Goal: Entertainment & Leisure: Consume media (video, audio)

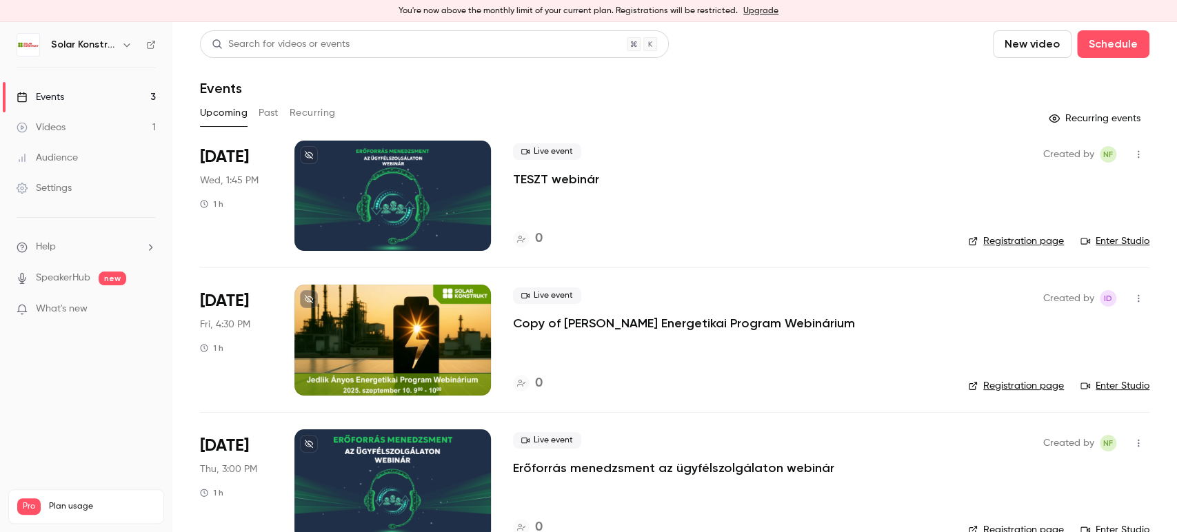
scroll to position [32, 0]
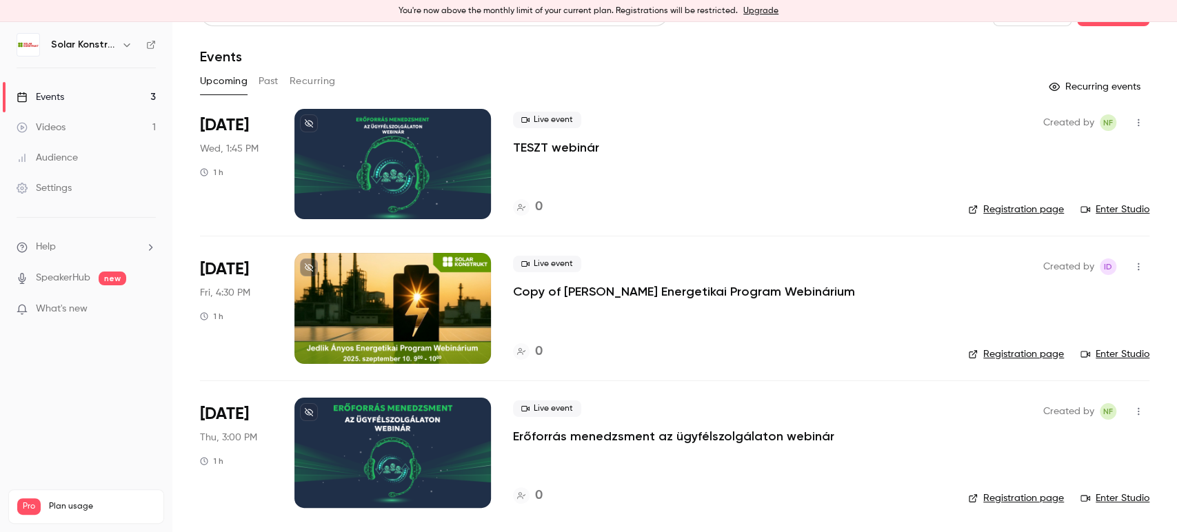
click at [58, 125] on div "Videos" at bounding box center [41, 128] width 49 height 14
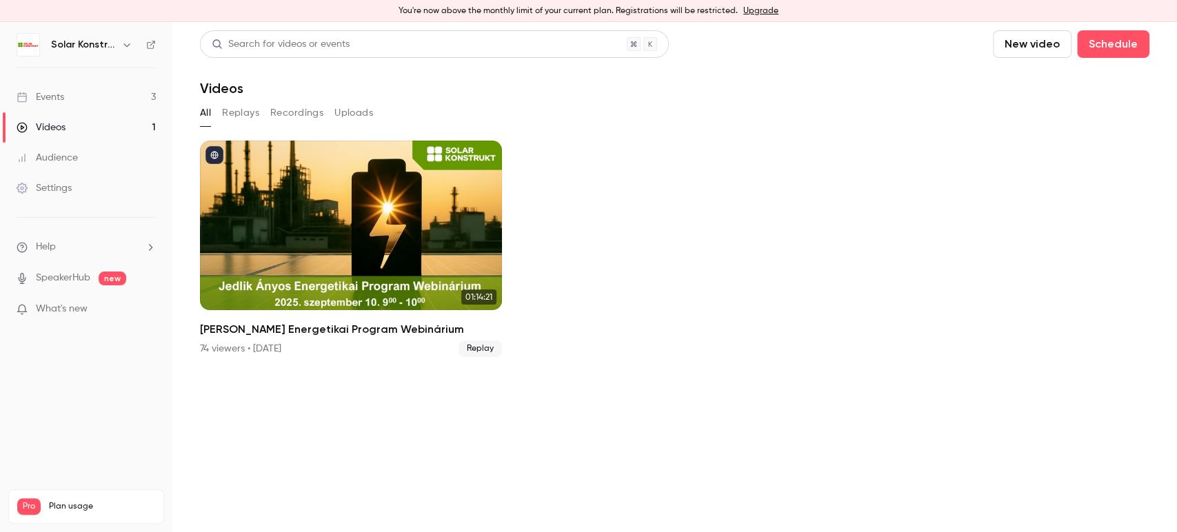
click at [685, 302] on ul "01:14:21 [PERSON_NAME] Energetikai Program Webinárium 74 viewers • [DATE] Replay" at bounding box center [674, 249] width 949 height 217
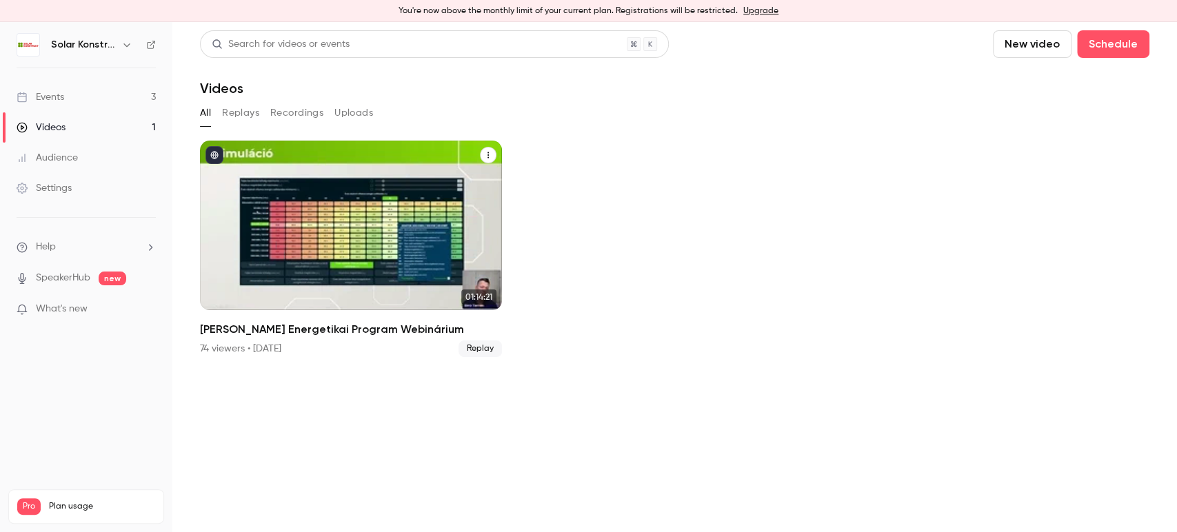
click at [289, 247] on div "Jedlik Ányos Energetikai Program Webinárium" at bounding box center [351, 226] width 302 height 170
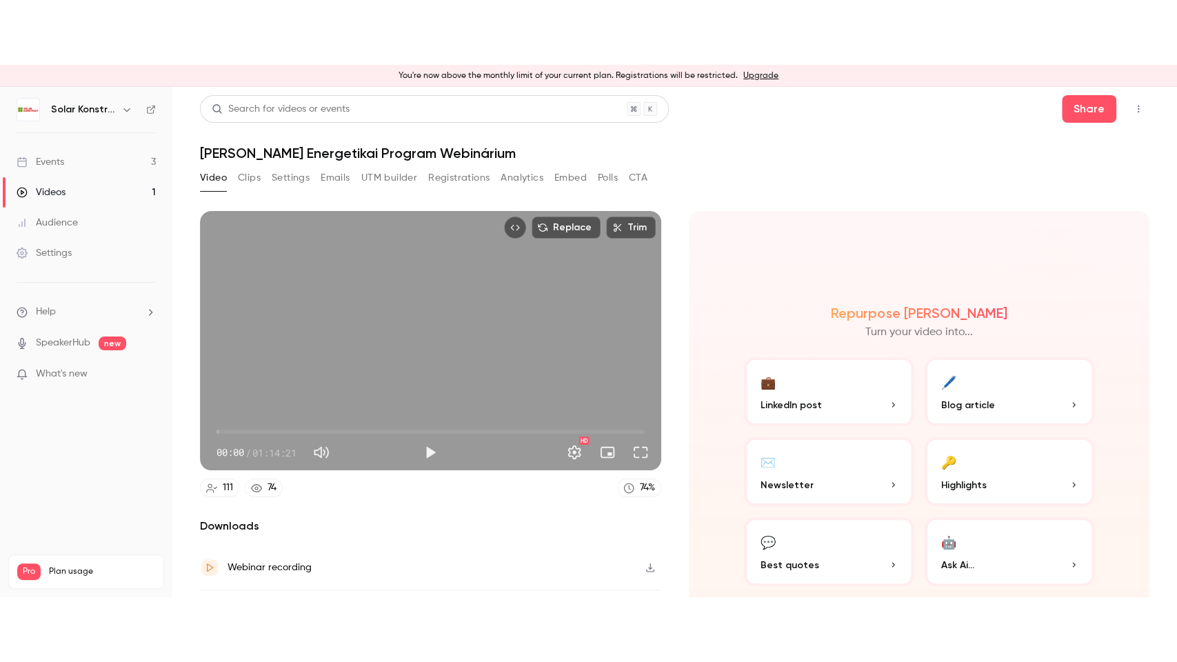
scroll to position [77, 0]
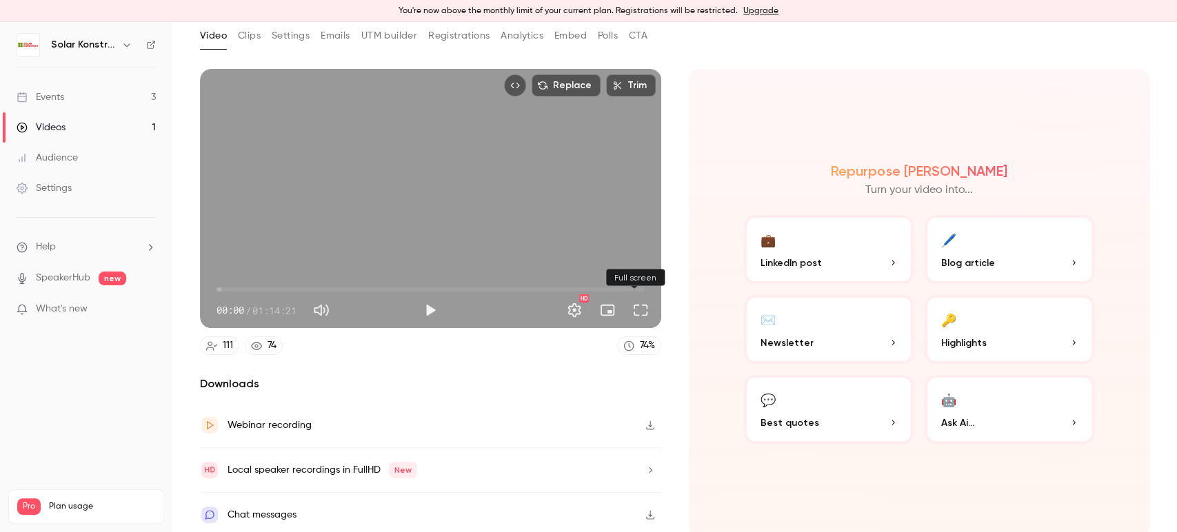
click at [636, 308] on button "Full screen" at bounding box center [641, 310] width 28 height 28
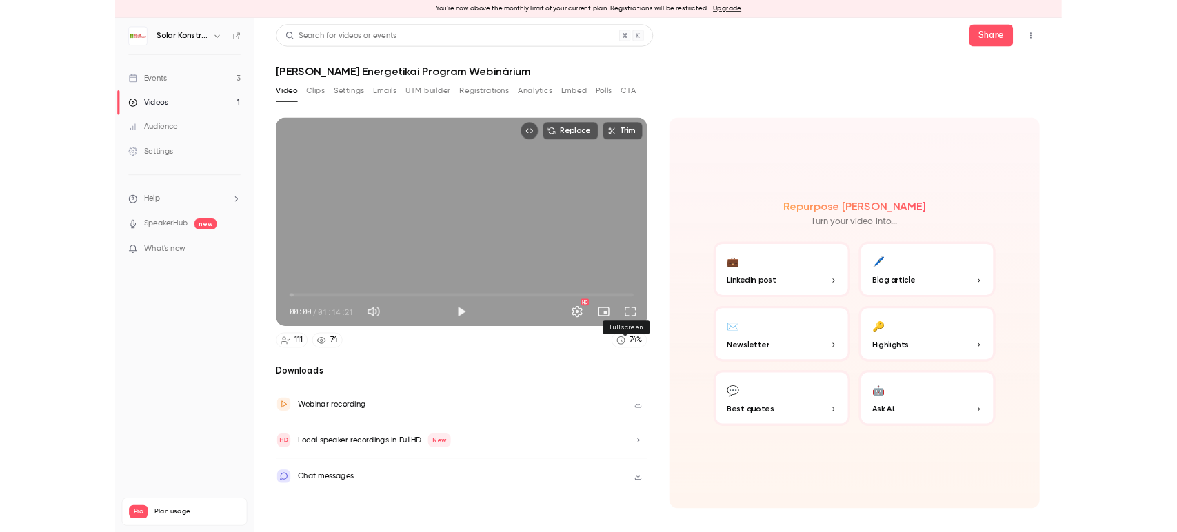
scroll to position [0, 0]
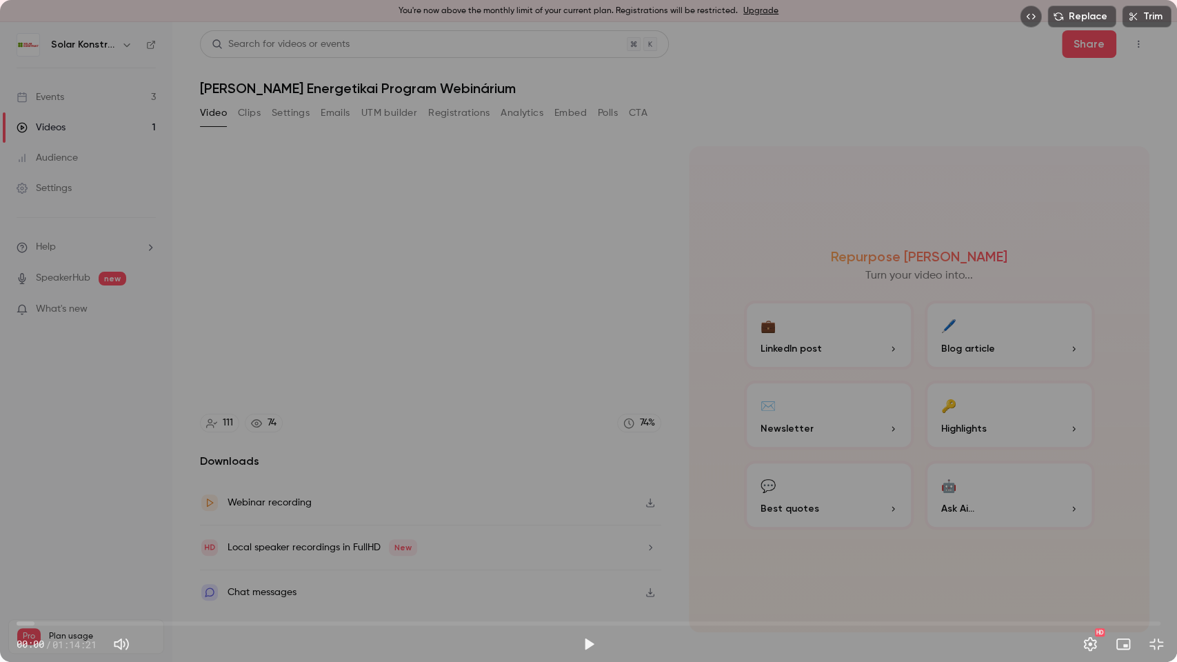
click at [330, 467] on div "Replace Trim 00:00 00:00 / 01:14:21 HD" at bounding box center [588, 331] width 1177 height 662
click at [26, 532] on span "00:08" at bounding box center [589, 623] width 1144 height 22
click at [14, 532] on div "00:38 00:38 / 01:14:21 HD" at bounding box center [588, 633] width 1177 height 58
click at [19, 532] on span "00:40" at bounding box center [589, 623] width 1144 height 22
click at [23, 532] on span "00:24" at bounding box center [23, 623] width 4 height 4
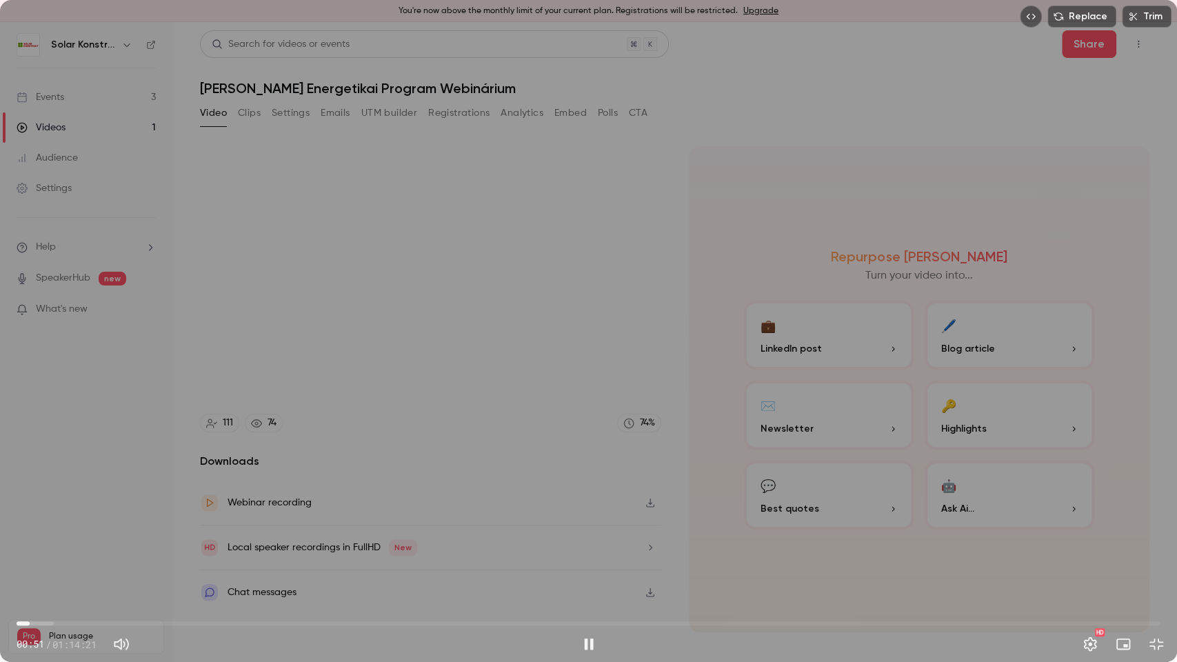
click at [30, 532] on span "00:51" at bounding box center [30, 623] width 4 height 4
click at [37, 532] on span "00:51" at bounding box center [589, 623] width 1144 height 22
click at [45, 532] on span "01:18" at bounding box center [589, 623] width 1144 height 22
click at [52, 532] on span "01:52" at bounding box center [589, 623] width 1144 height 22
click at [61, 532] on span "02:20" at bounding box center [589, 623] width 1144 height 22
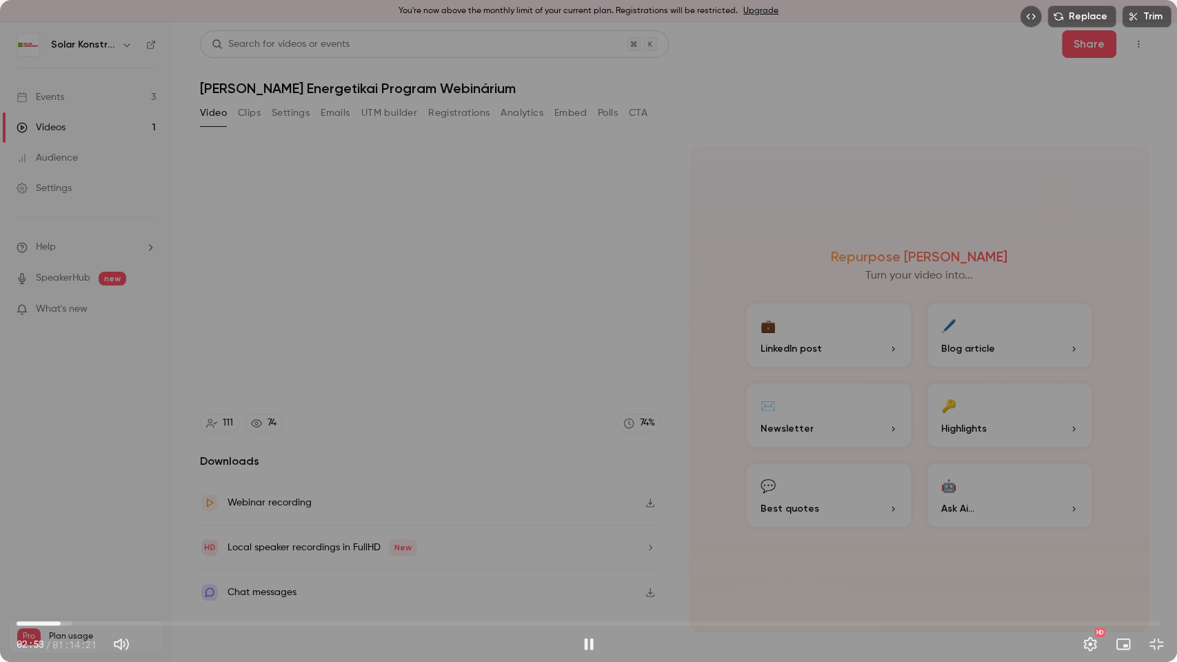
click at [69, 532] on span "02:53" at bounding box center [589, 623] width 1144 height 22
click at [82, 532] on span "03:25" at bounding box center [589, 623] width 1144 height 22
click at [105, 532] on span "05:44" at bounding box center [589, 623] width 1144 height 22
click at [143, 532] on span "08:14" at bounding box center [589, 623] width 1144 height 22
click at [150, 532] on span "08:41" at bounding box center [589, 623] width 1144 height 22
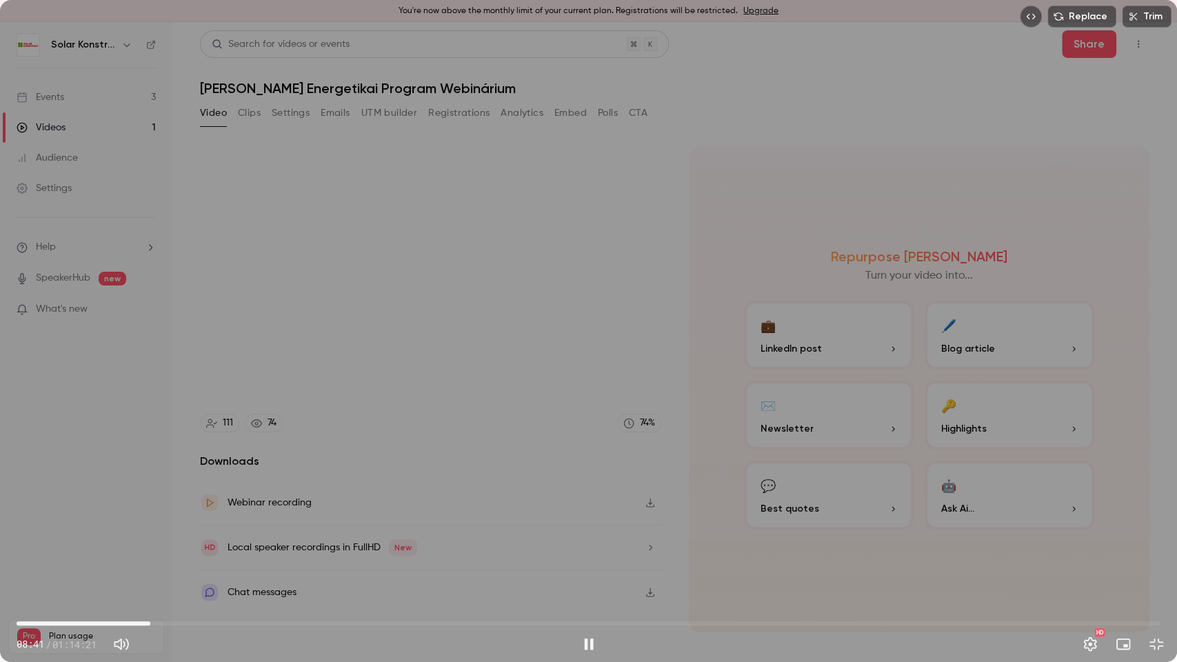
click at [161, 532] on span "08:41" at bounding box center [589, 623] width 1144 height 22
click at [168, 532] on span "10:05" at bounding box center [589, 623] width 1144 height 22
click at [181, 532] on span "09:51" at bounding box center [589, 623] width 1144 height 22
click at [179, 532] on span "10:40" at bounding box center [181, 623] width 4 height 4
click at [590, 532] on button "Pause" at bounding box center [589, 644] width 28 height 28
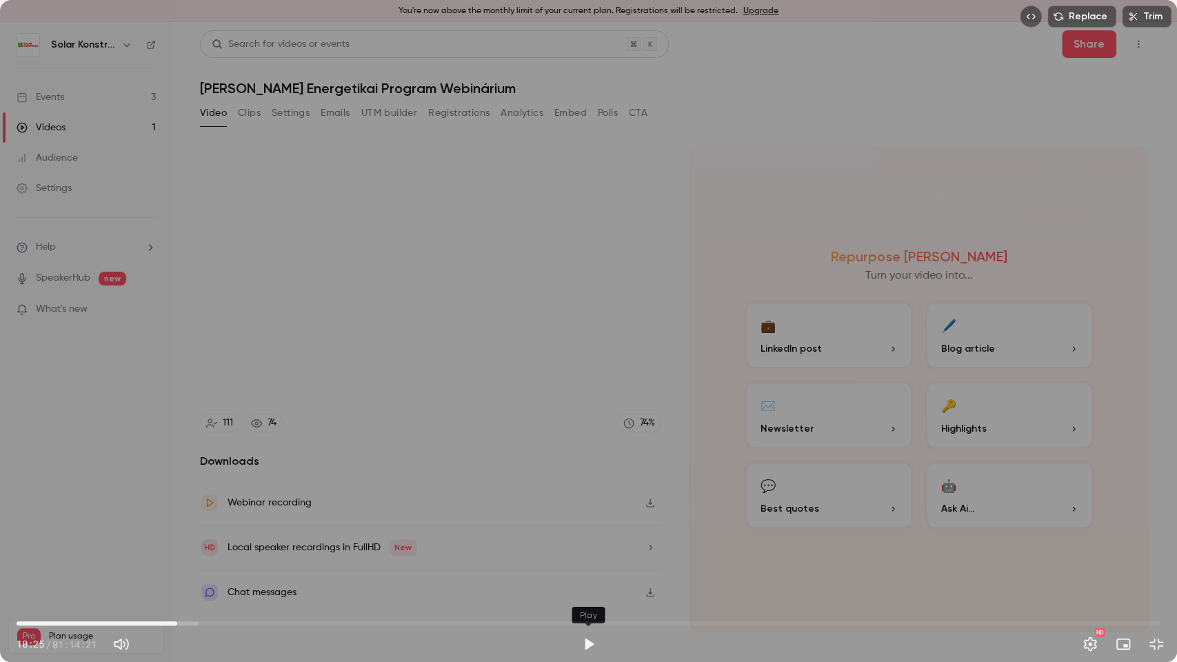
click at [590, 532] on button "Play" at bounding box center [589, 644] width 28 height 28
type input "*****"
click at [174, 532] on span "10:13" at bounding box center [174, 623] width 4 height 4
click at [1082, 532] on div "HD" at bounding box center [1090, 644] width 28 height 28
click at [1087, 532] on button "Settings" at bounding box center [1090, 644] width 28 height 28
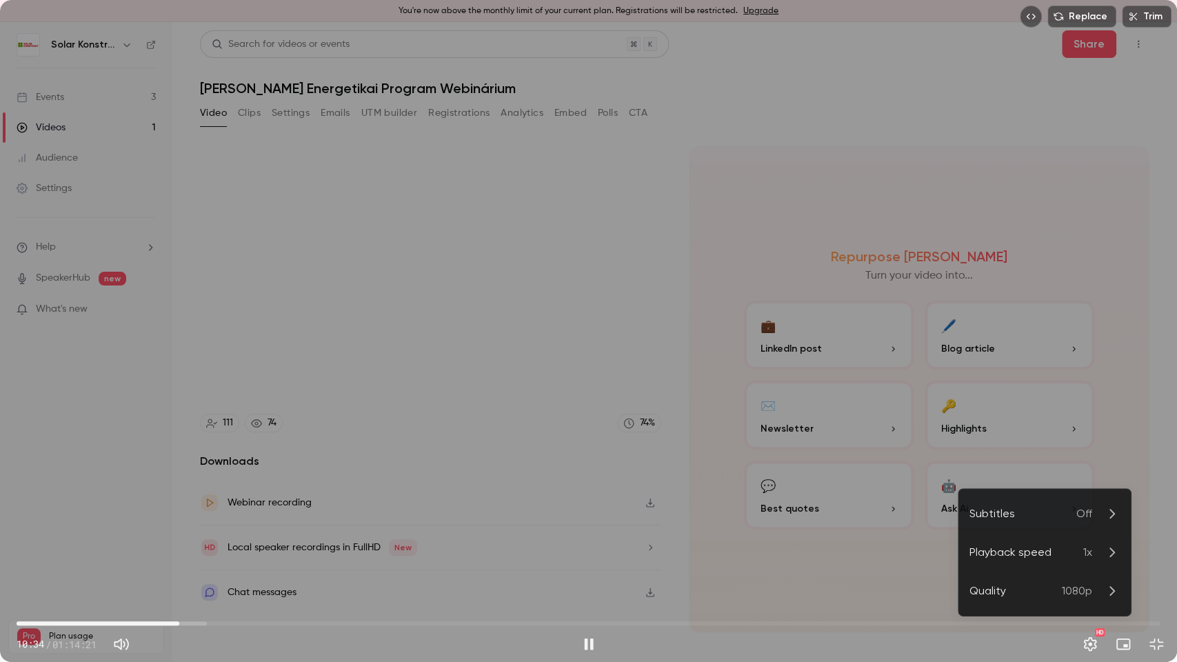
click at [1103, 532] on icon at bounding box center [1111, 552] width 17 height 17
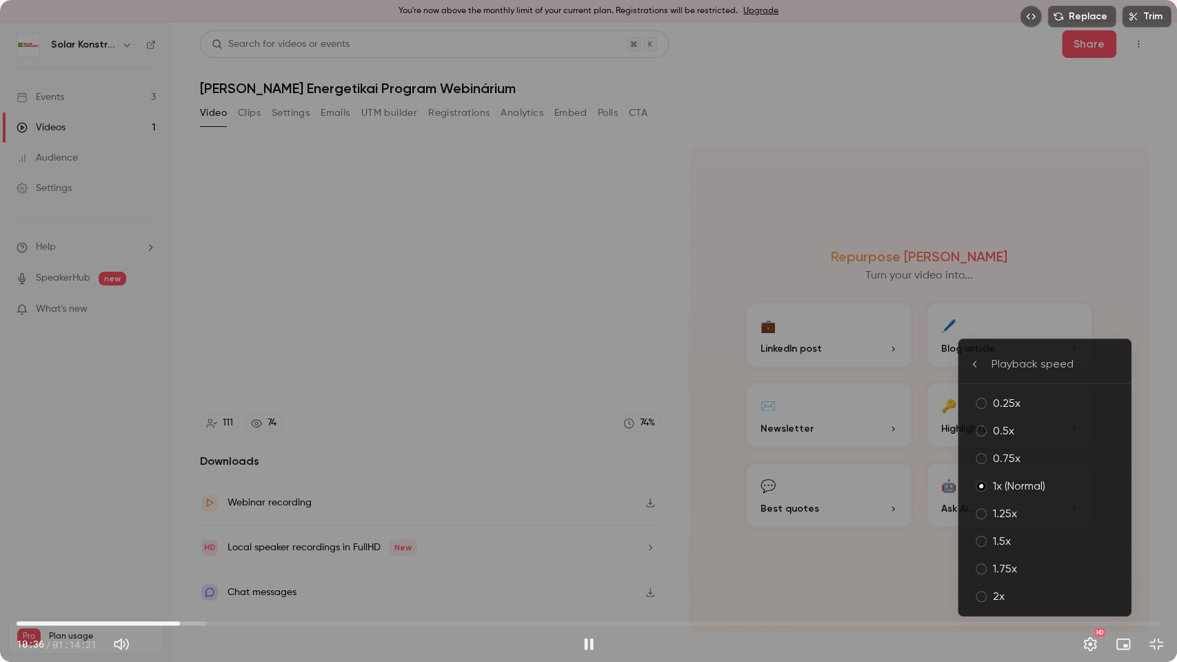
click at [1032, 532] on div "2x" at bounding box center [1056, 596] width 127 height 17
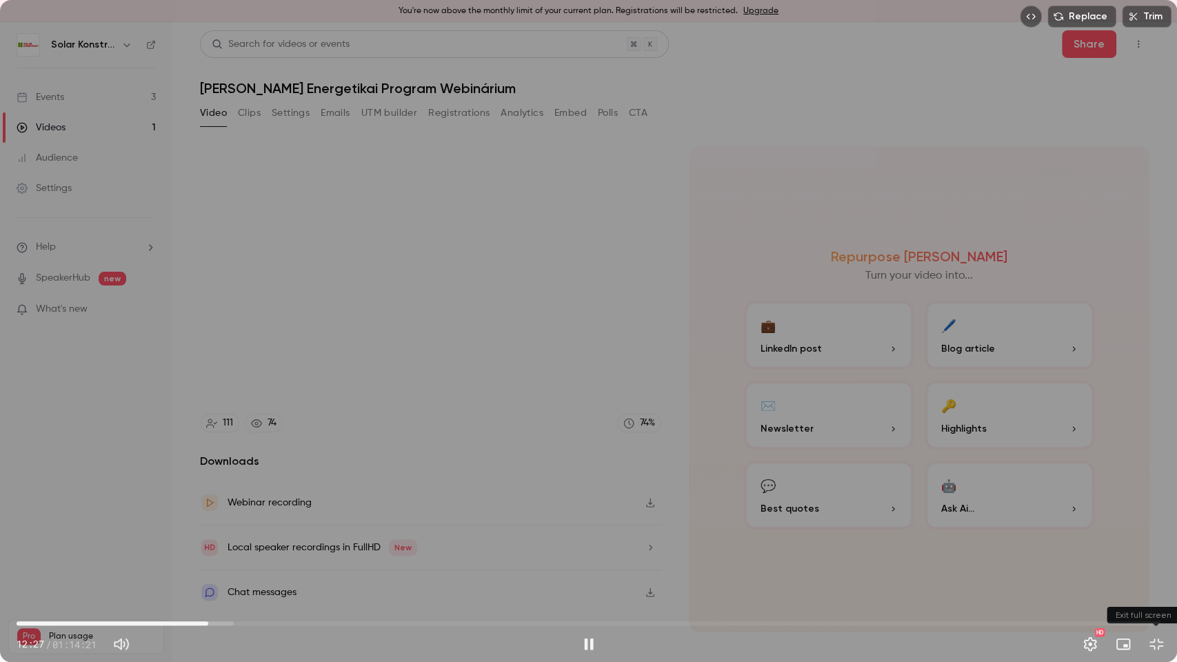
click at [1165, 532] on button "Exit full screen" at bounding box center [1157, 644] width 28 height 28
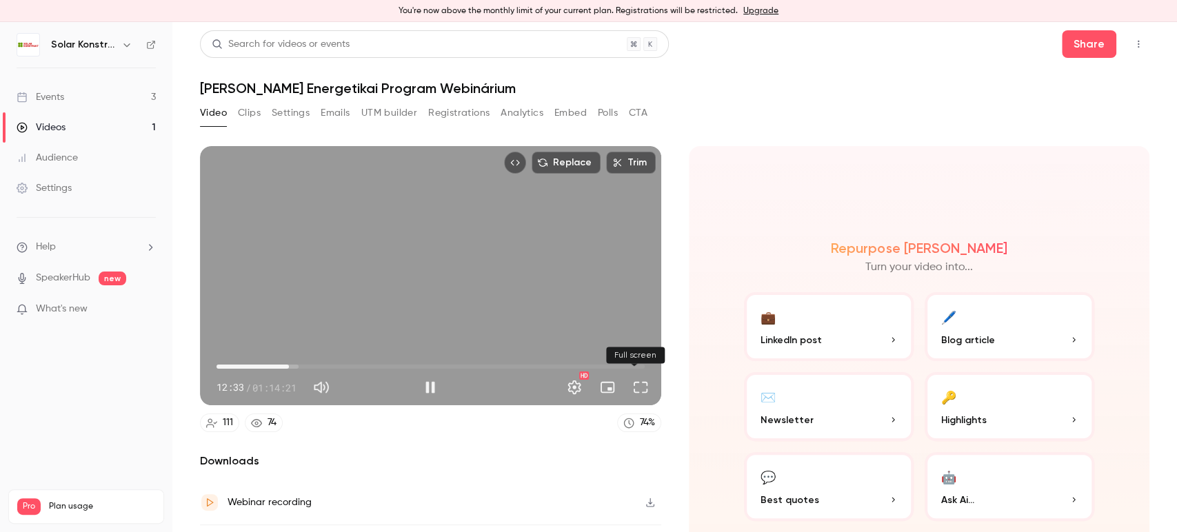
drag, startPoint x: 635, startPoint y: 385, endPoint x: 635, endPoint y: 477, distance: 92.4
click at [635, 385] on button "Full screen" at bounding box center [641, 388] width 28 height 28
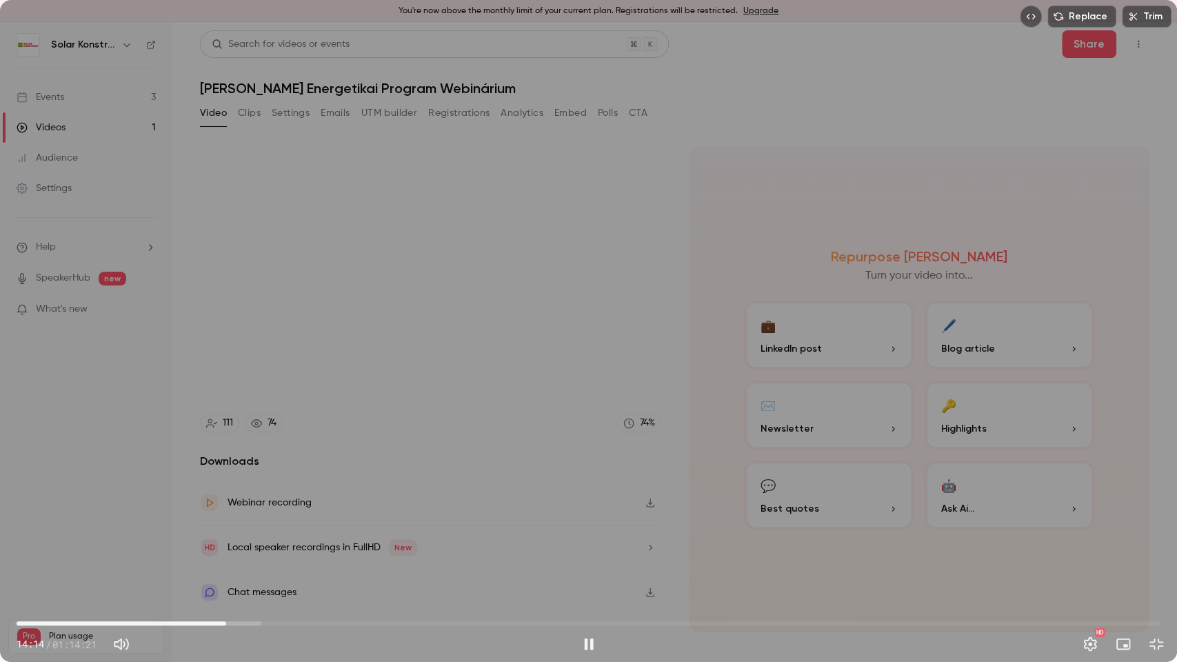
click at [226, 532] on span "13:37" at bounding box center [589, 623] width 1144 height 22
click at [1157, 532] on button "Exit full screen" at bounding box center [1157, 644] width 28 height 28
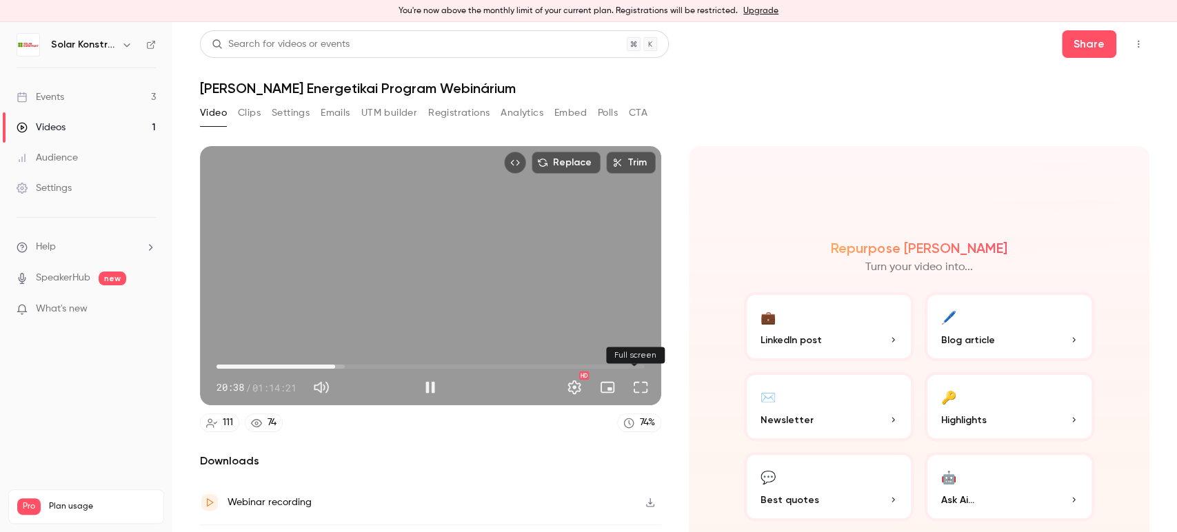
click at [639, 385] on button "Full screen" at bounding box center [641, 388] width 28 height 28
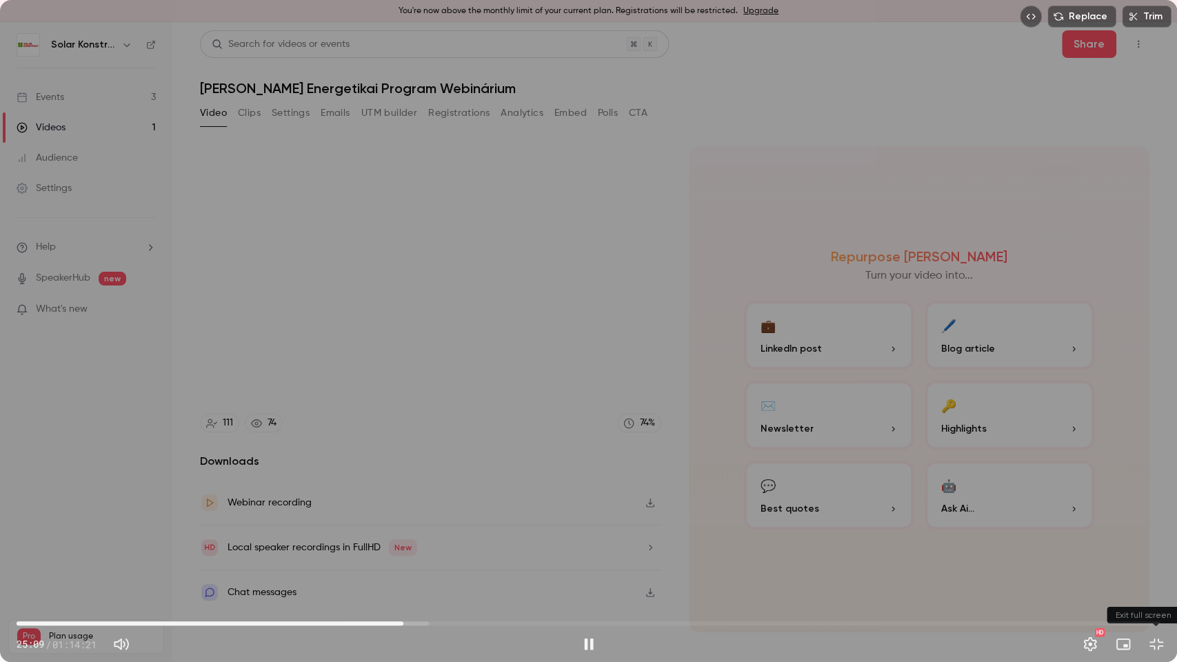
click at [1156, 532] on button "Exit full screen" at bounding box center [1157, 644] width 28 height 28
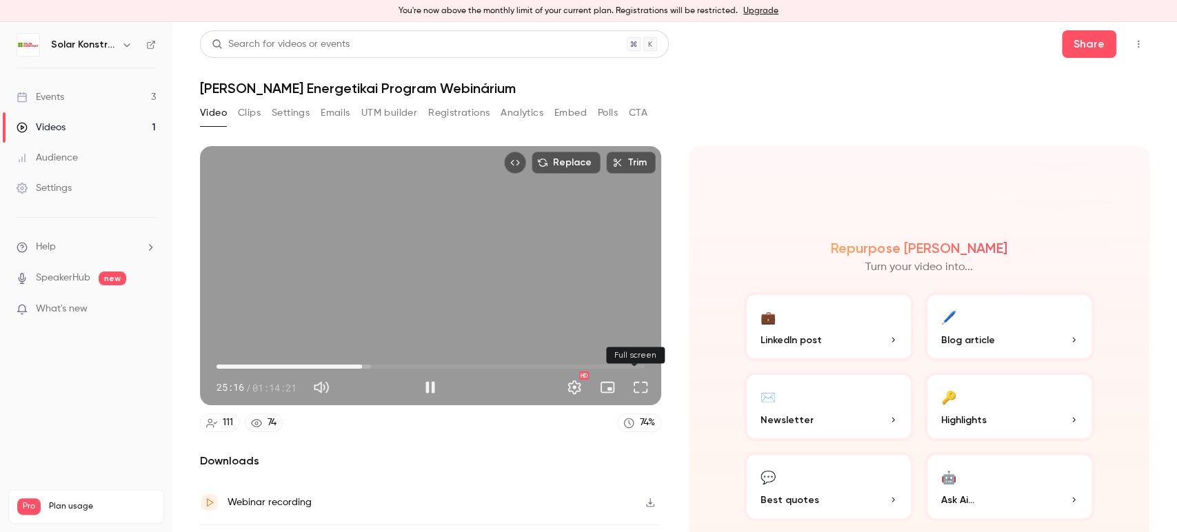
click at [636, 385] on button "Full screen" at bounding box center [641, 388] width 28 height 28
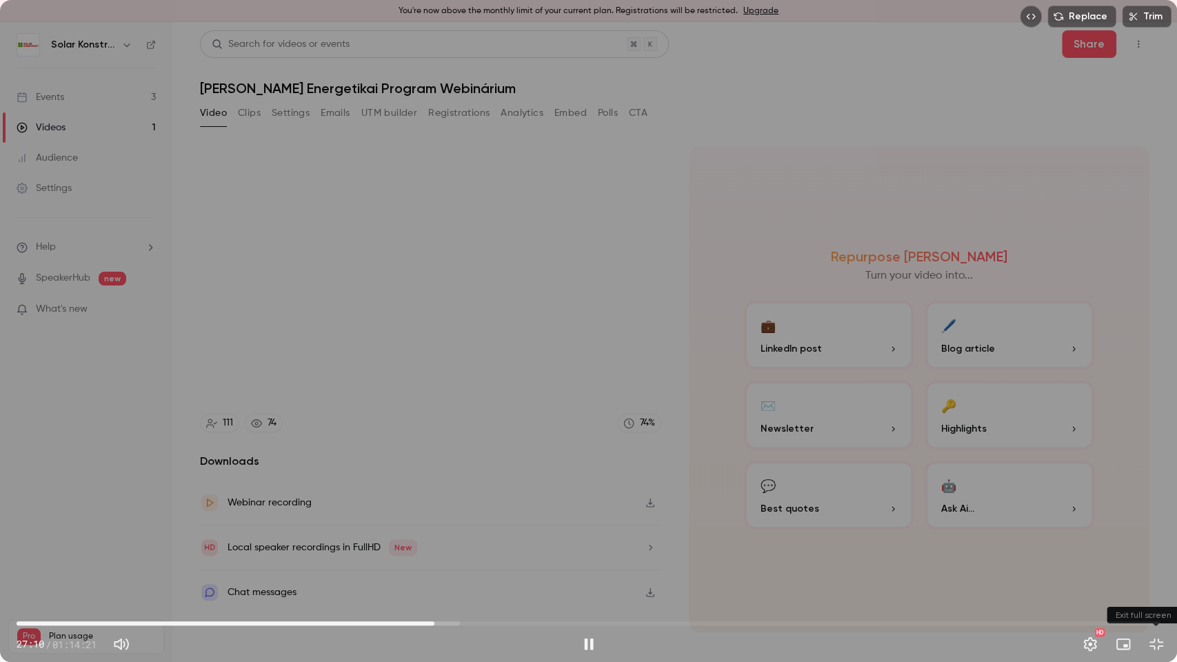
click at [1153, 532] on button "Exit full screen" at bounding box center [1157, 644] width 28 height 28
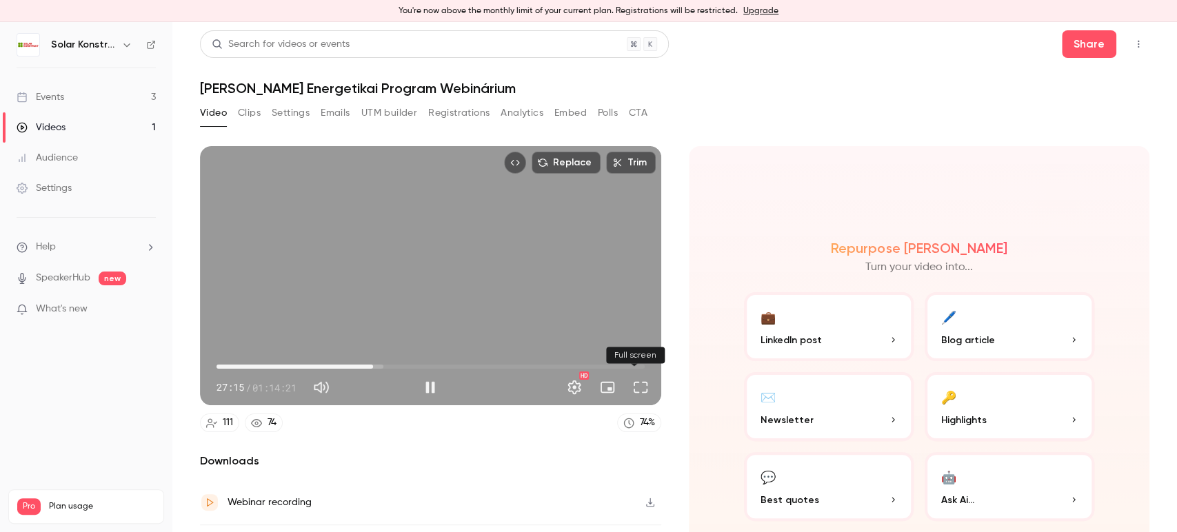
click at [636, 388] on button "Full screen" at bounding box center [641, 388] width 28 height 28
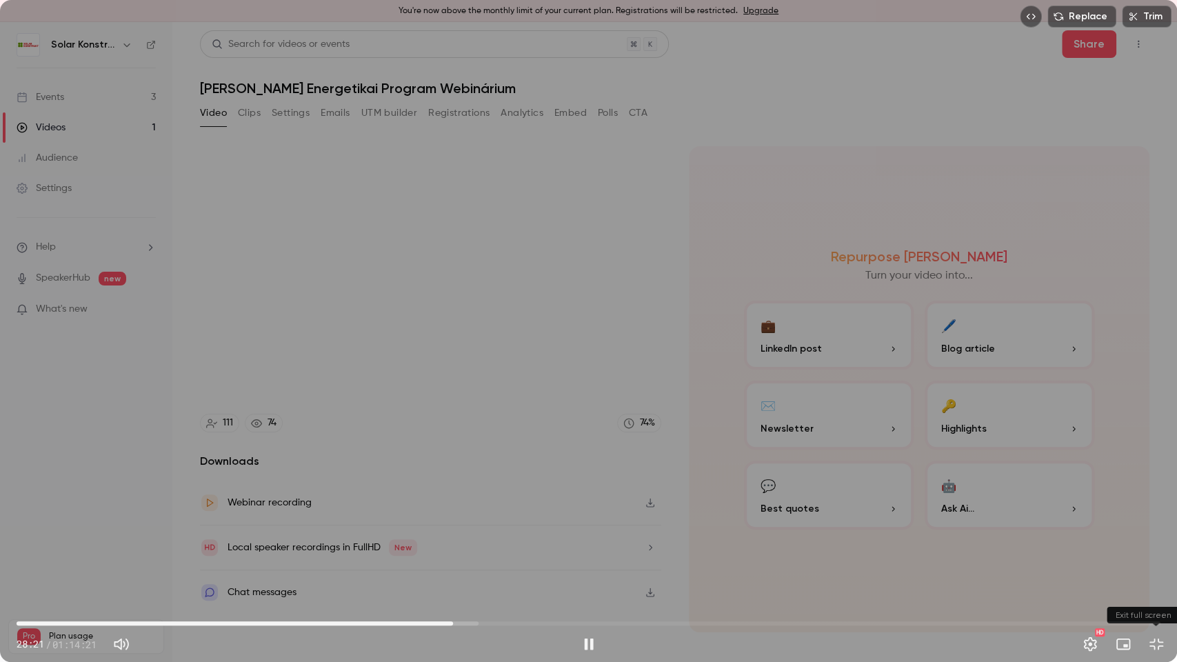
click at [1158, 532] on button "Exit full screen" at bounding box center [1157, 644] width 28 height 28
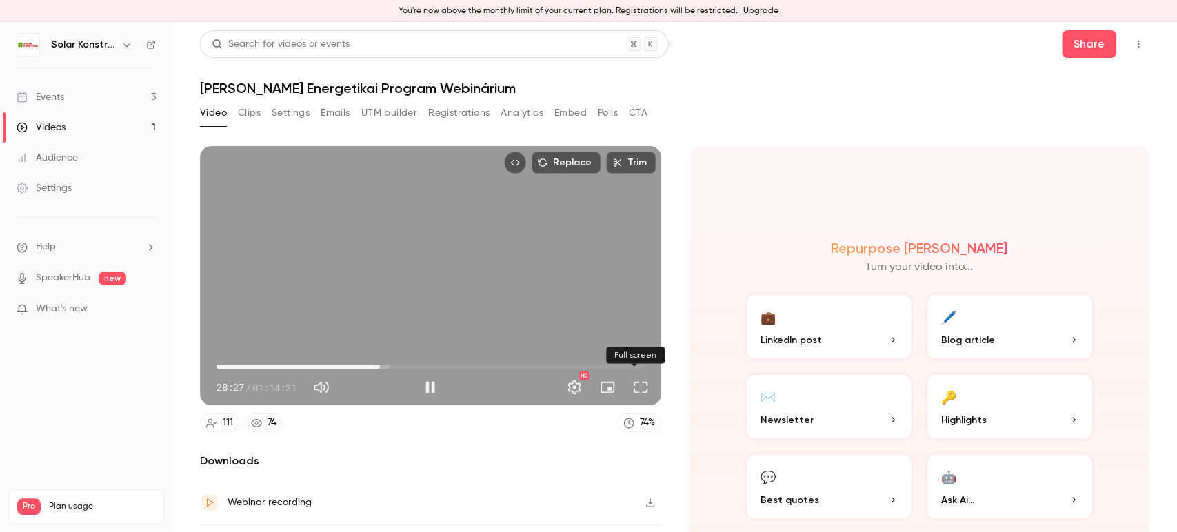
click at [629, 381] on button "Full screen" at bounding box center [641, 388] width 28 height 28
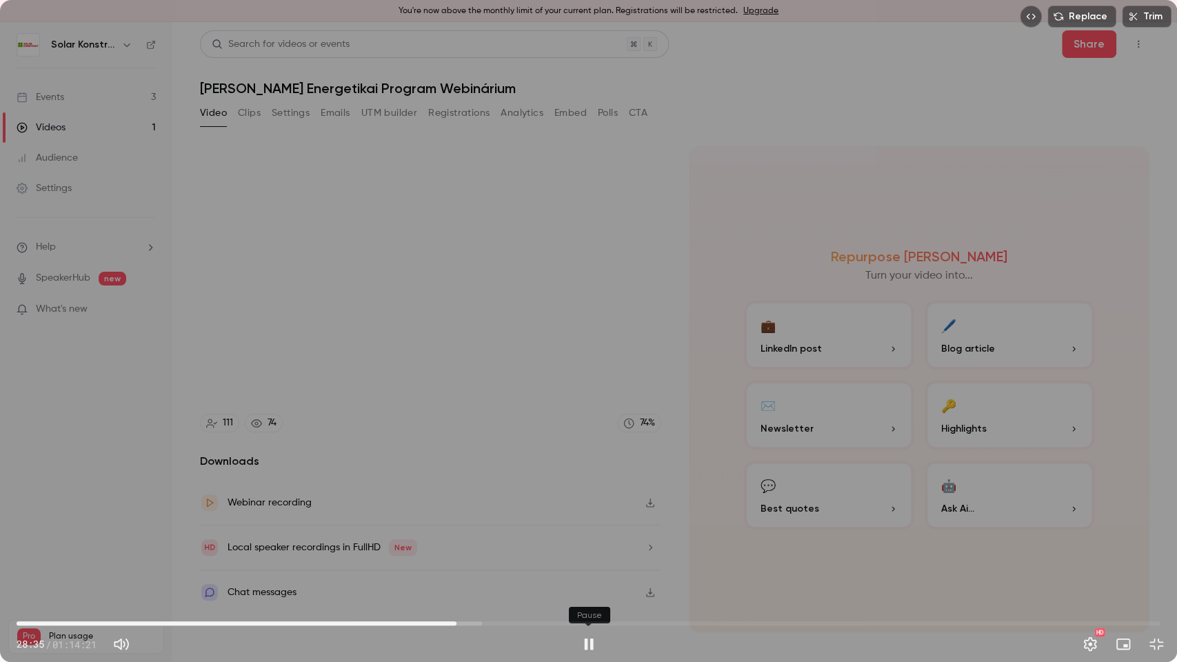
click at [592, 532] on button "Pause" at bounding box center [589, 644] width 28 height 28
click at [592, 532] on button "Play" at bounding box center [589, 644] width 28 height 28
click at [461, 532] on span "28:55" at bounding box center [589, 623] width 1144 height 22
click at [468, 532] on span "29:19" at bounding box center [467, 623] width 4 height 4
click at [577, 532] on button "Pause" at bounding box center [589, 644] width 28 height 28
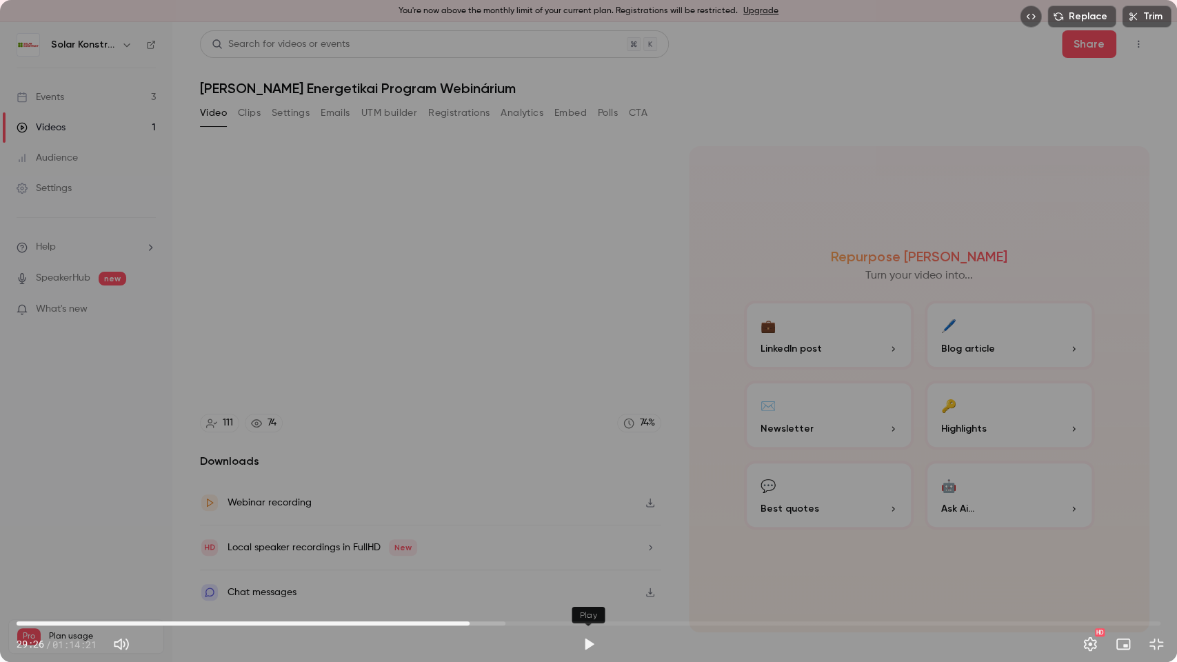
click at [577, 532] on button "Play" at bounding box center [589, 644] width 28 height 28
click at [1154, 532] on button "Exit full screen" at bounding box center [1157, 644] width 28 height 28
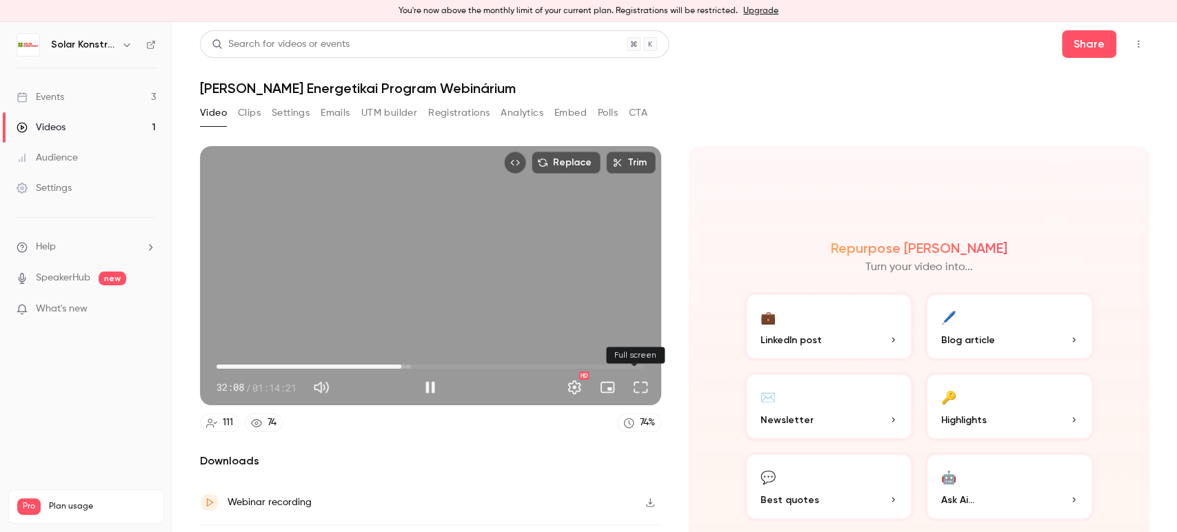
click at [642, 387] on button "Full screen" at bounding box center [641, 388] width 28 height 28
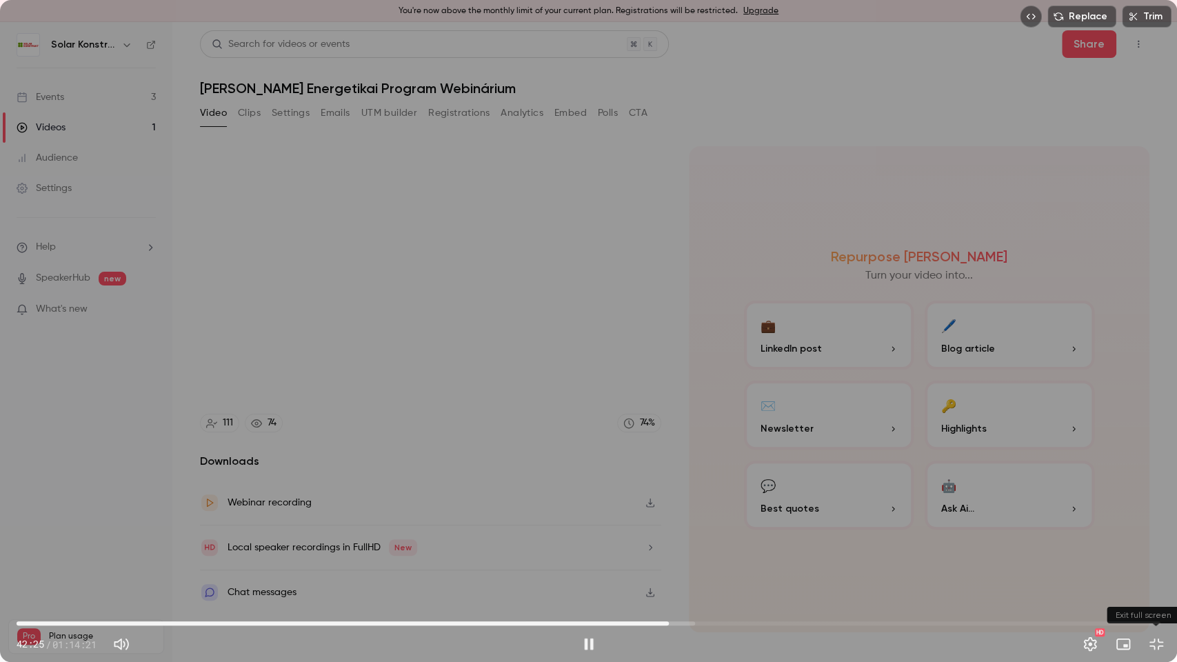
click at [1156, 532] on button "Exit full screen" at bounding box center [1157, 644] width 28 height 28
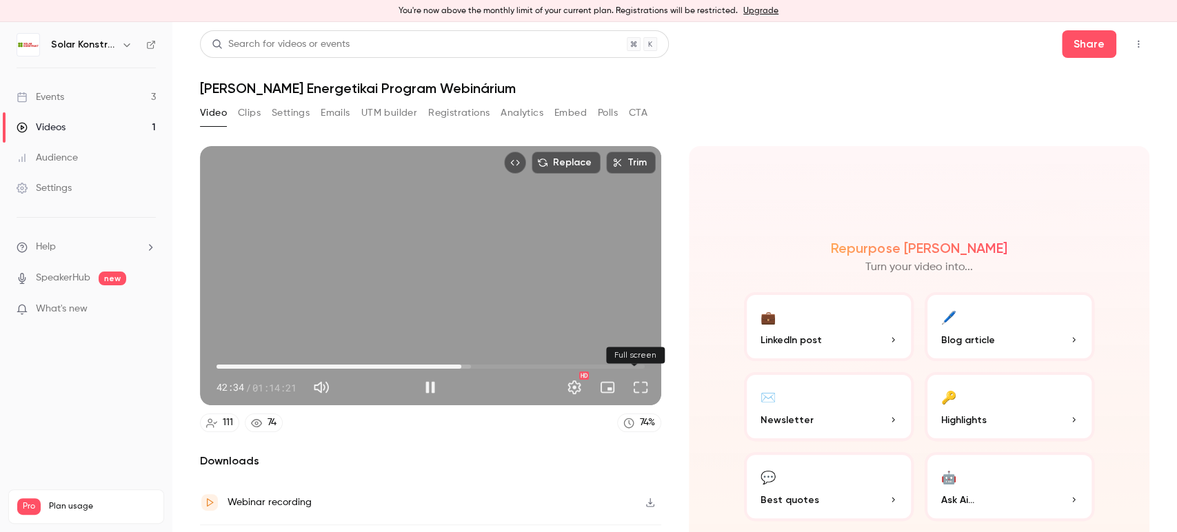
click at [631, 379] on button "Full screen" at bounding box center [641, 388] width 28 height 28
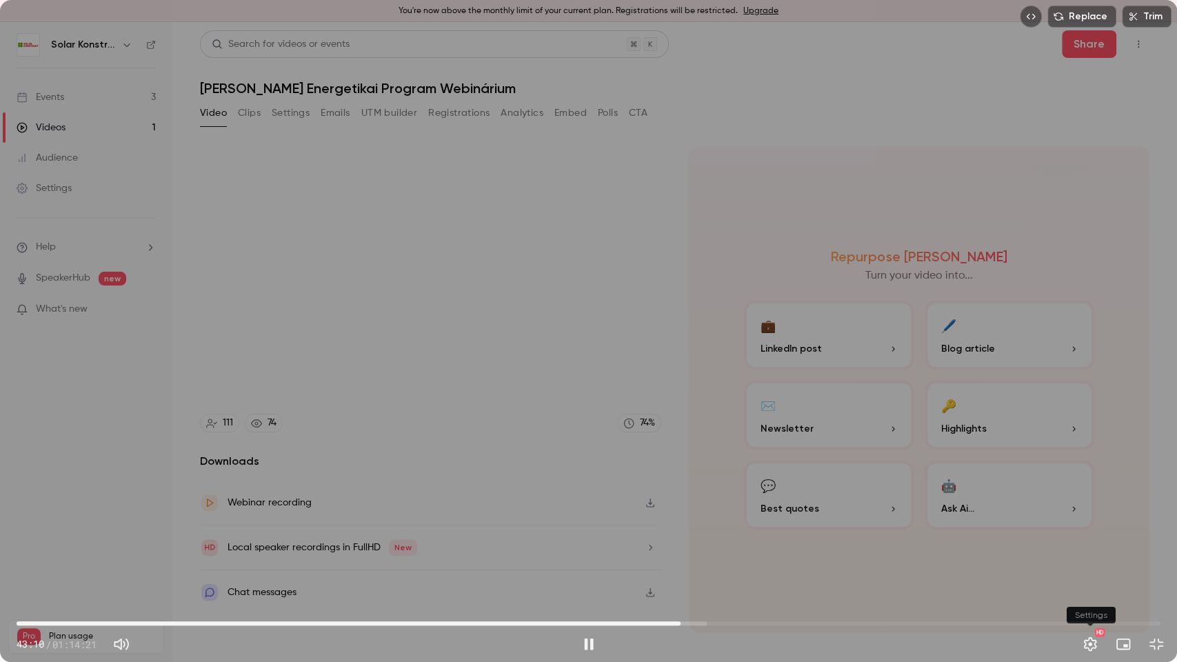
click at [1081, 532] on button "Settings" at bounding box center [1090, 644] width 28 height 28
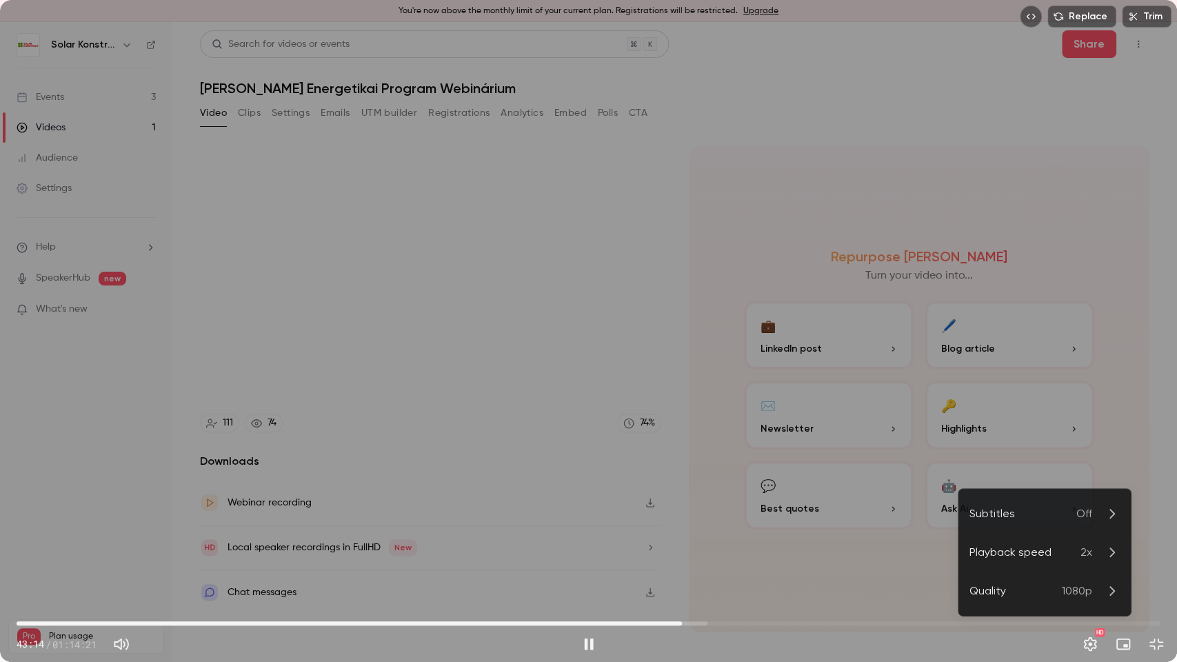
click at [1093, 532] on p "2x" at bounding box center [1099, 552] width 39 height 17
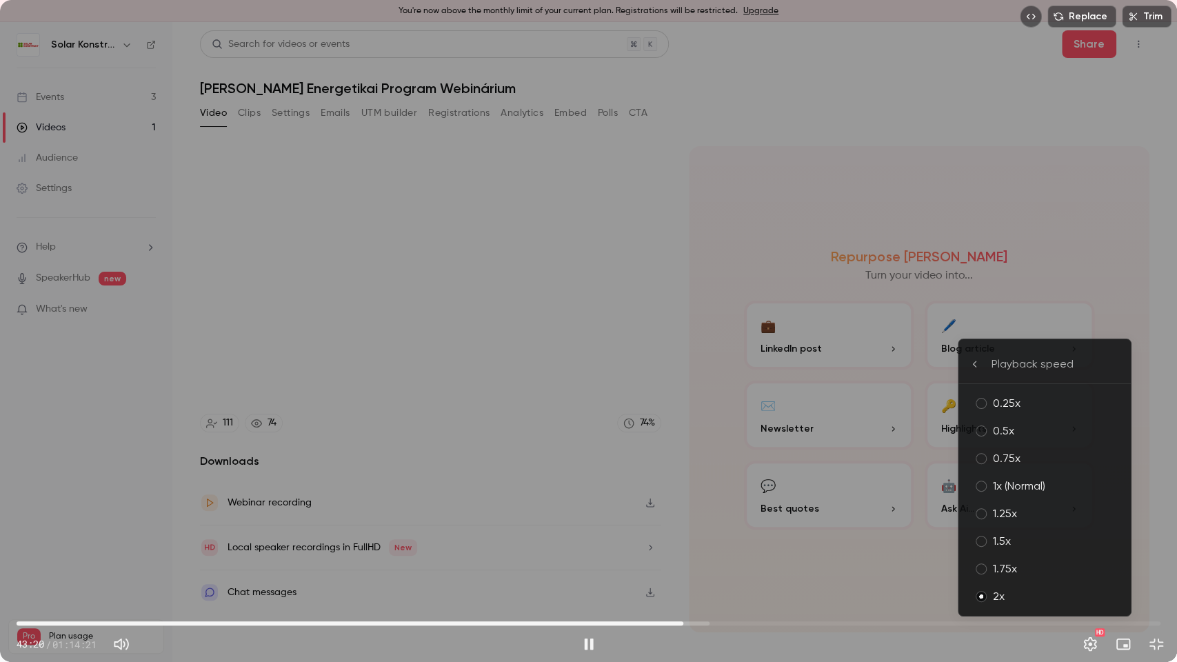
click at [86, 278] on div at bounding box center [588, 331] width 1177 height 662
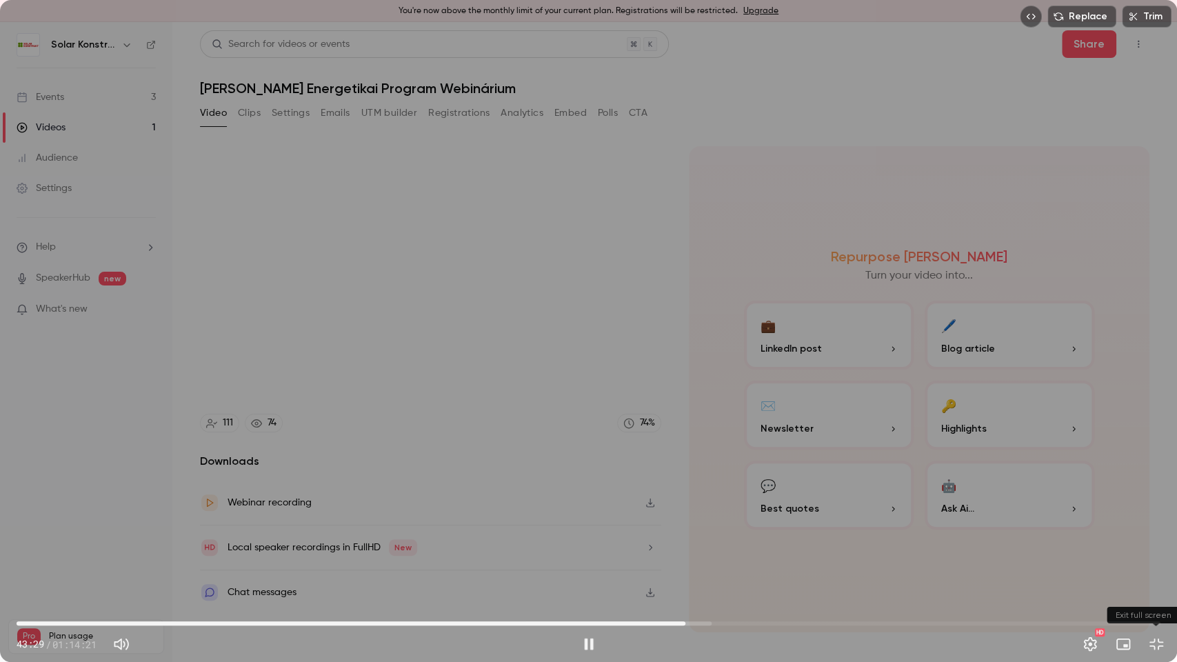
click at [1146, 532] on button "Exit full screen" at bounding box center [1157, 644] width 28 height 28
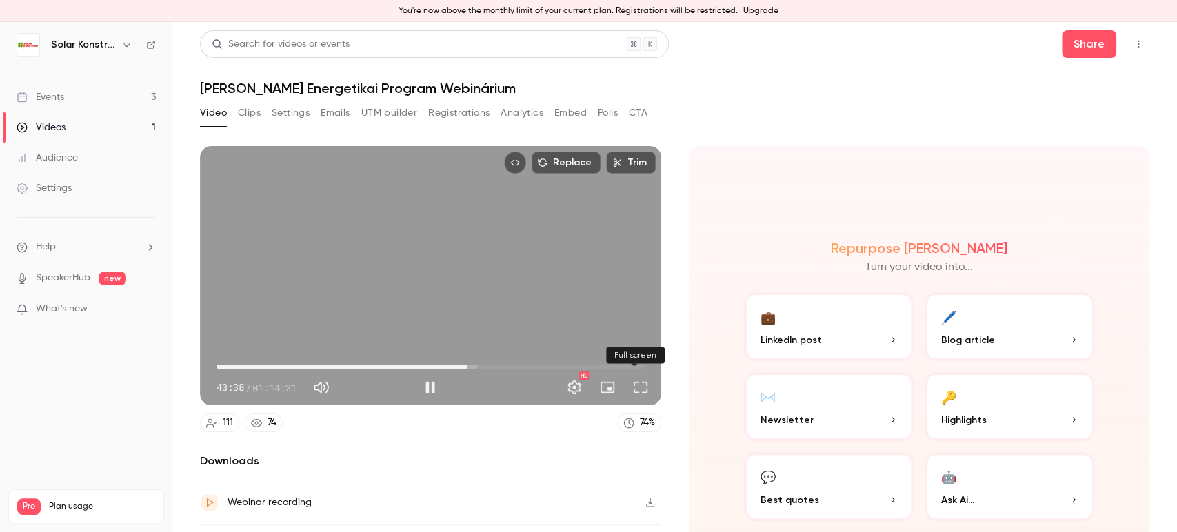
click at [632, 384] on button "Full screen" at bounding box center [641, 388] width 28 height 28
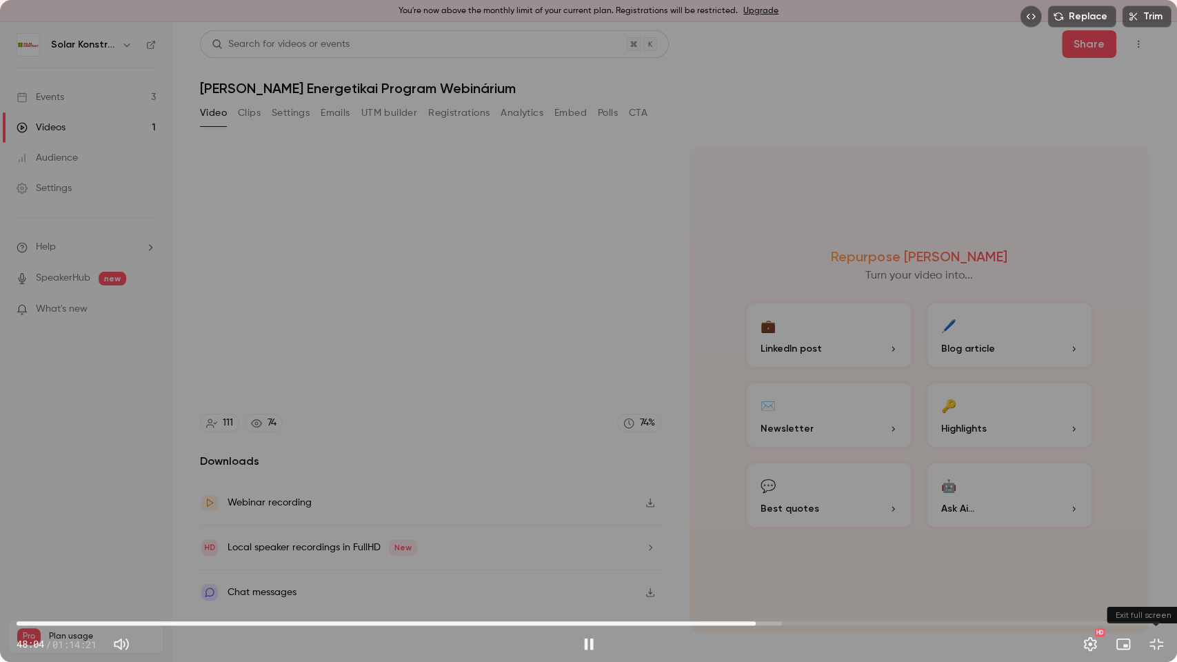
click at [1164, 532] on button "Exit full screen" at bounding box center [1157, 644] width 28 height 28
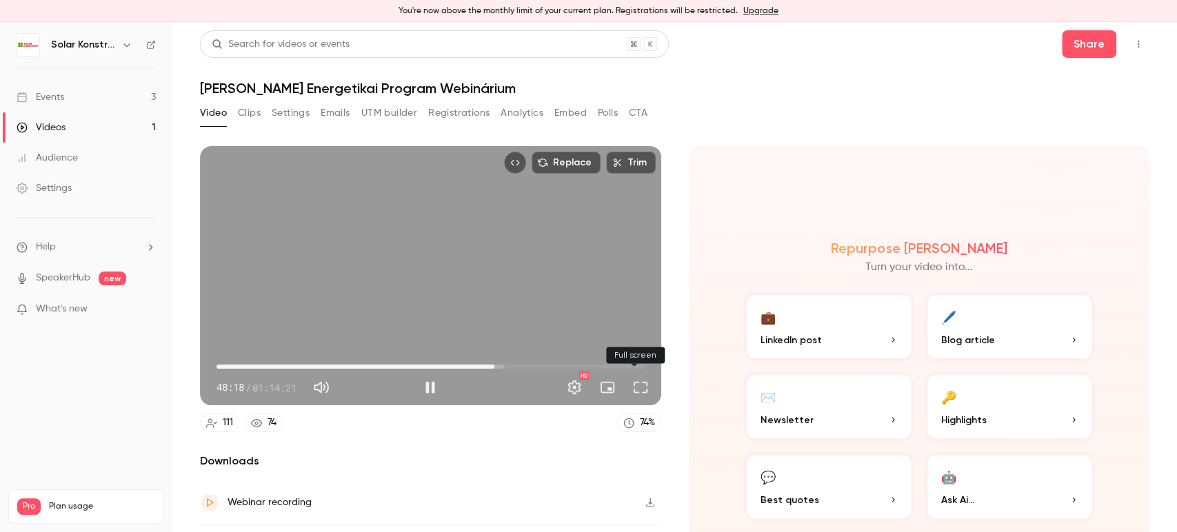
click at [634, 390] on button "Full screen" at bounding box center [641, 388] width 28 height 28
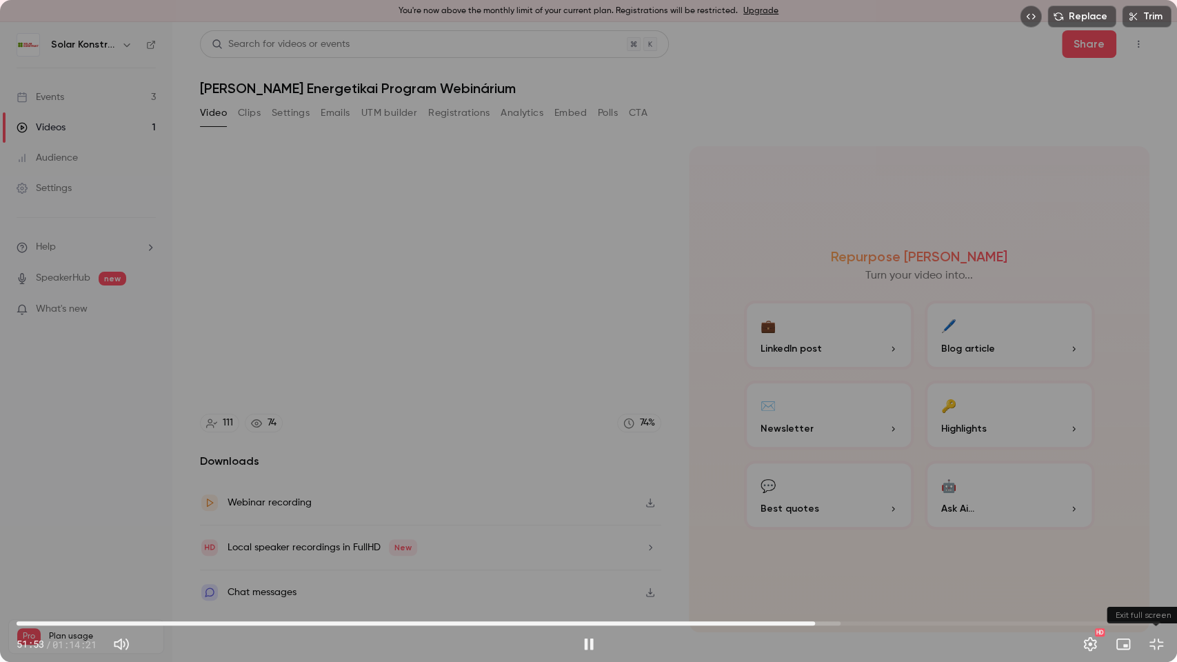
click at [1164, 532] on button "Exit full screen" at bounding box center [1157, 644] width 28 height 28
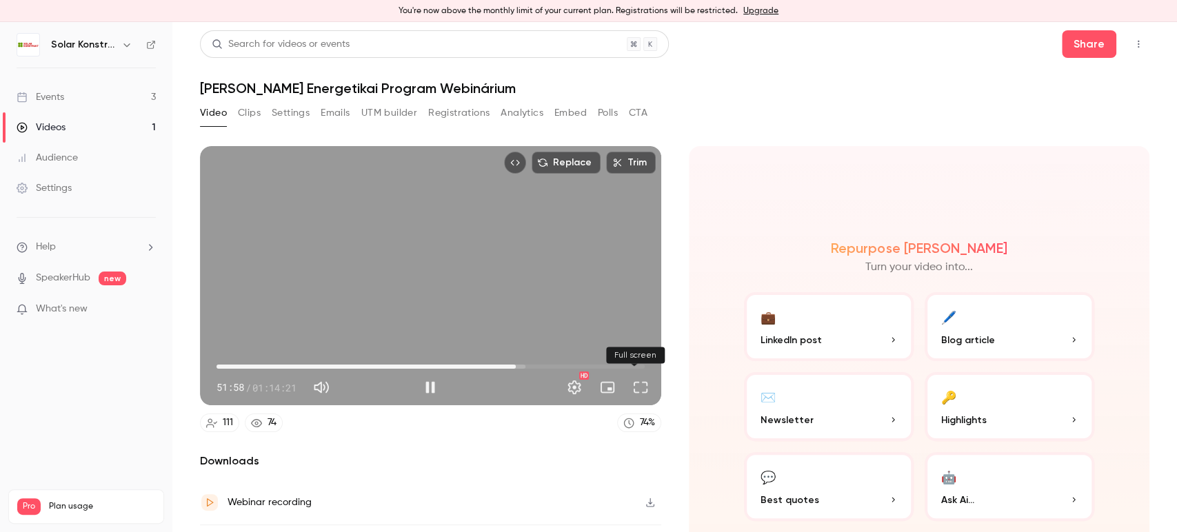
click at [634, 379] on button "Full screen" at bounding box center [641, 388] width 28 height 28
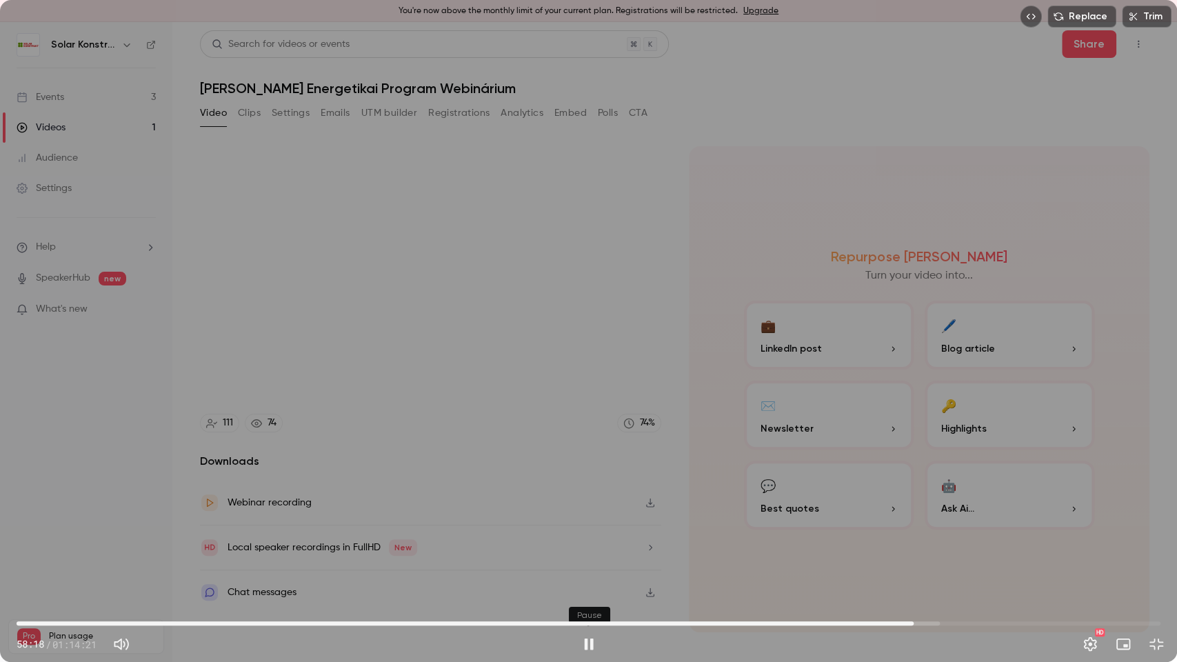
click at [581, 532] on button "Pause" at bounding box center [589, 644] width 28 height 28
click at [581, 532] on button "Play" at bounding box center [589, 644] width 28 height 28
click at [1154, 532] on button "Exit full screen" at bounding box center [1157, 644] width 28 height 28
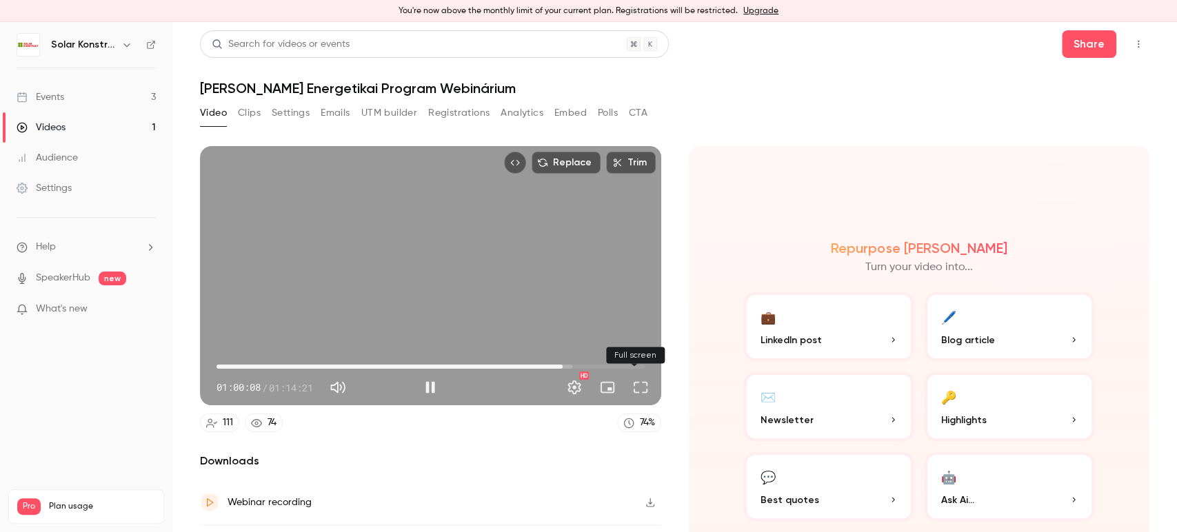
click at [643, 388] on button "Full screen" at bounding box center [641, 388] width 28 height 28
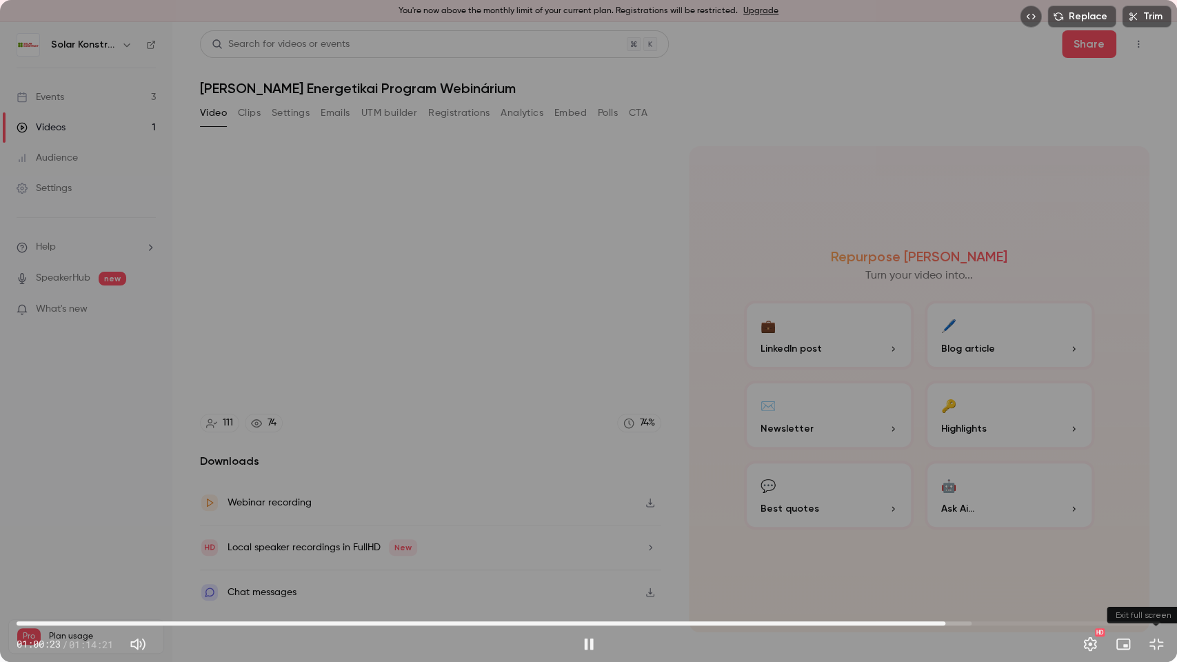
click at [1158, 532] on button "Exit full screen" at bounding box center [1157, 644] width 28 height 28
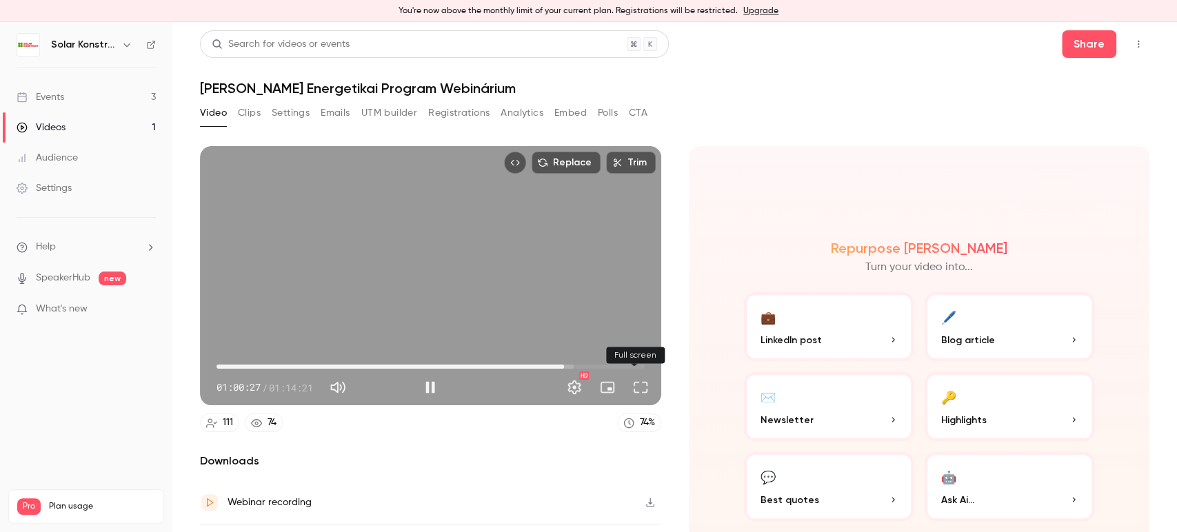
click at [635, 388] on button "Full screen" at bounding box center [641, 388] width 28 height 28
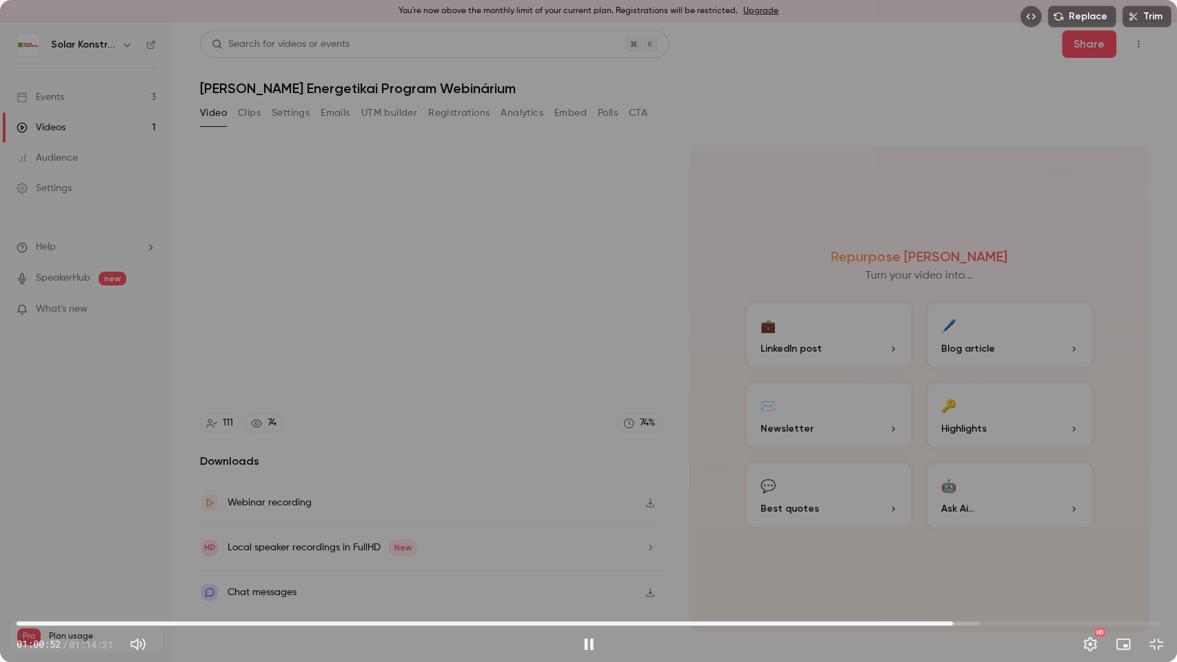
click at [1157, 532] on div "Exit full screen" at bounding box center [1157, 644] width 28 height 28
click at [1149, 532] on button "Exit full screen" at bounding box center [1157, 644] width 28 height 28
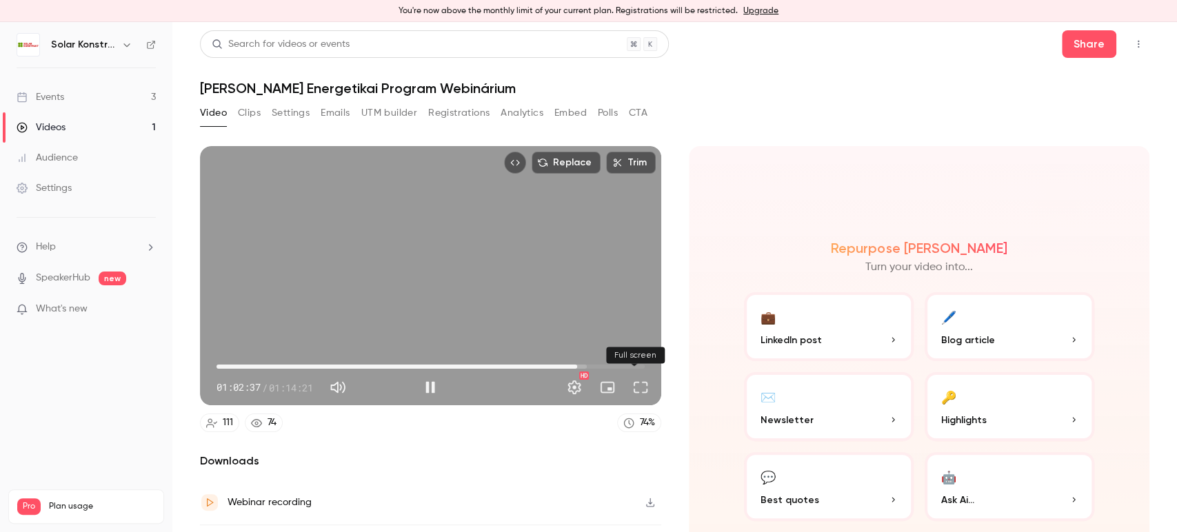
click at [633, 378] on button "Full screen" at bounding box center [641, 388] width 28 height 28
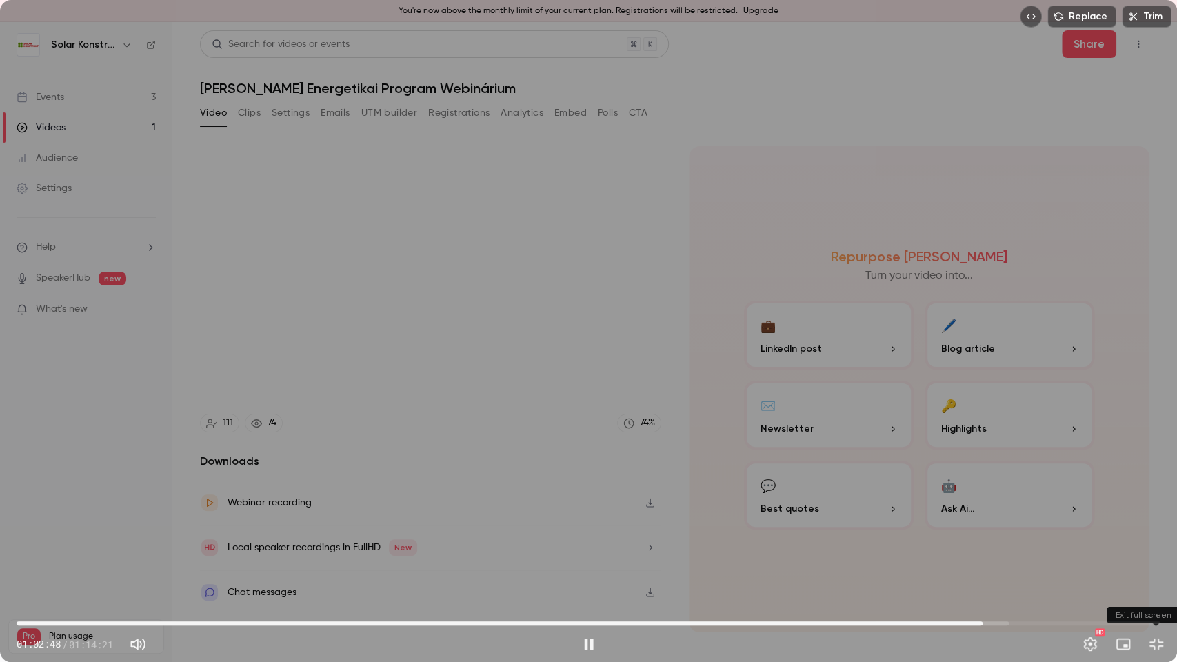
click at [1158, 532] on button "Exit full screen" at bounding box center [1157, 644] width 28 height 28
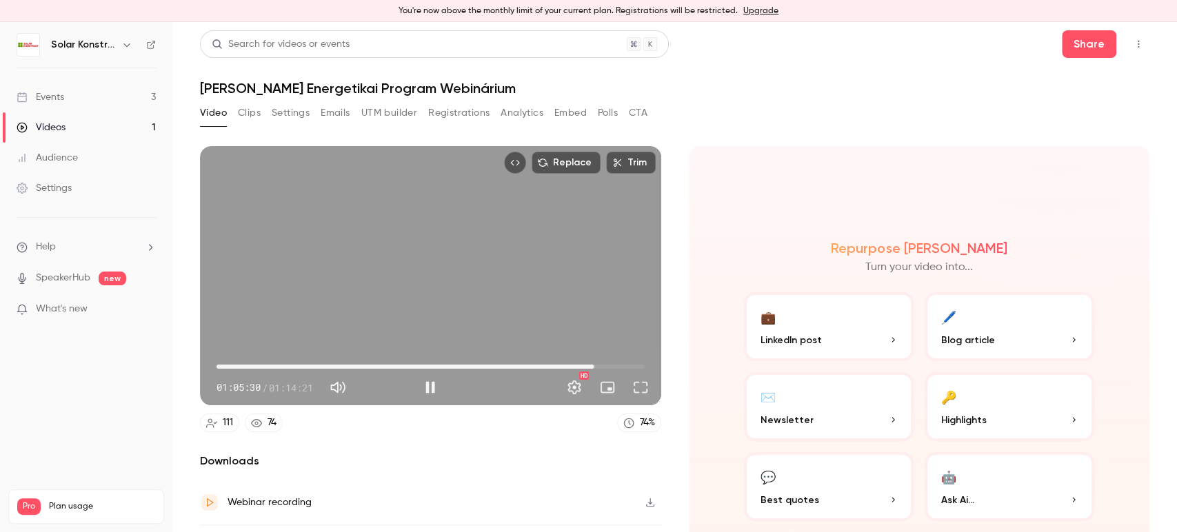
click at [588, 362] on span "01:05:30" at bounding box center [431, 367] width 428 height 22
click at [595, 365] on span "01:05:32" at bounding box center [594, 367] width 4 height 4
click at [595, 365] on span "01:06:06" at bounding box center [597, 367] width 4 height 4
click at [608, 364] on span "01:09:01" at bounding box center [431, 367] width 428 height 22
click at [605, 365] on span "01:07:56" at bounding box center [607, 367] width 4 height 4
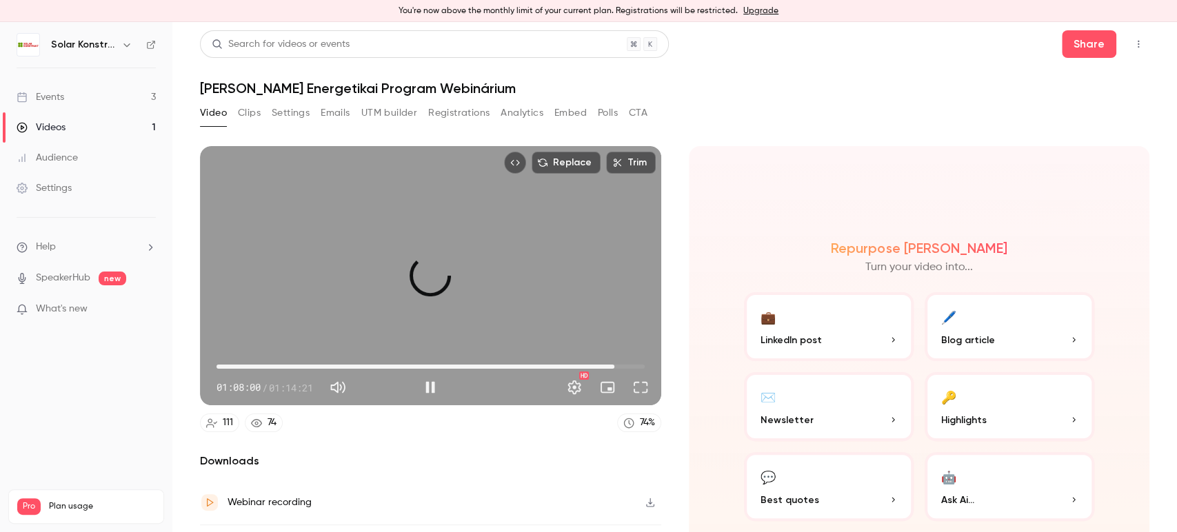
click at [612, 365] on span "01:09:08" at bounding box center [614, 367] width 4 height 4
click at [640, 388] on button "Full screen" at bounding box center [641, 388] width 28 height 28
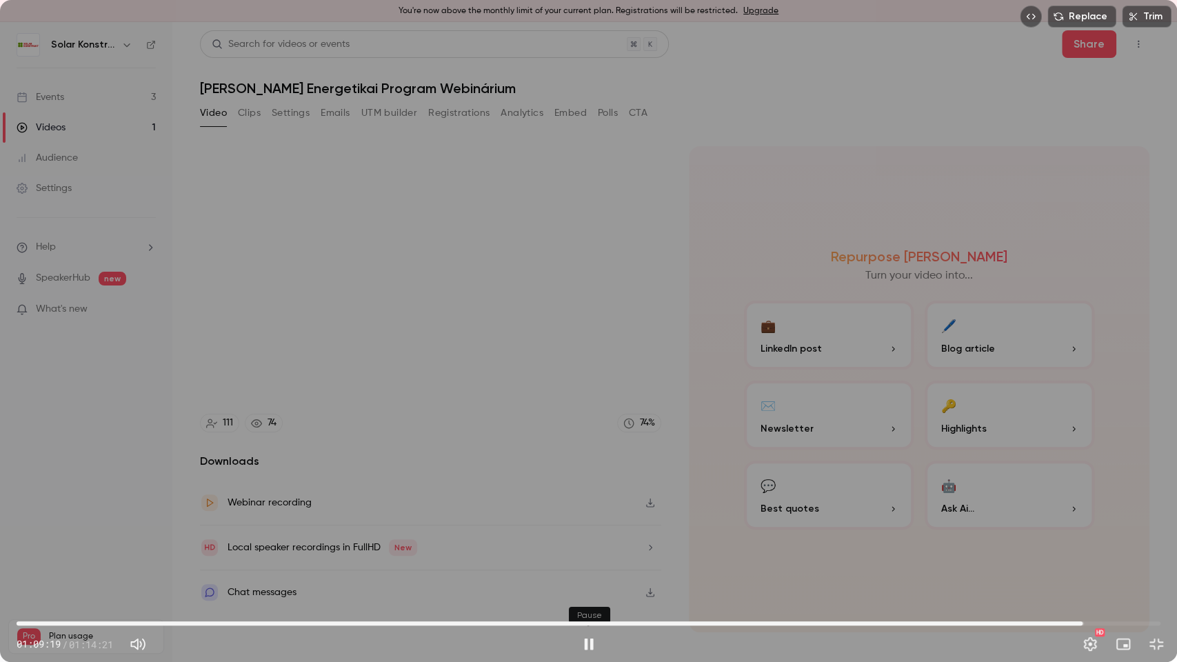
click at [592, 532] on button "Pause" at bounding box center [589, 644] width 28 height 28
click at [592, 532] on button "Play" at bounding box center [589, 644] width 28 height 28
click at [592, 532] on button "Pause" at bounding box center [589, 644] width 28 height 28
click at [592, 532] on button "Play" at bounding box center [589, 644] width 28 height 28
click at [1094, 532] on button "Settings" at bounding box center [1090, 644] width 28 height 28
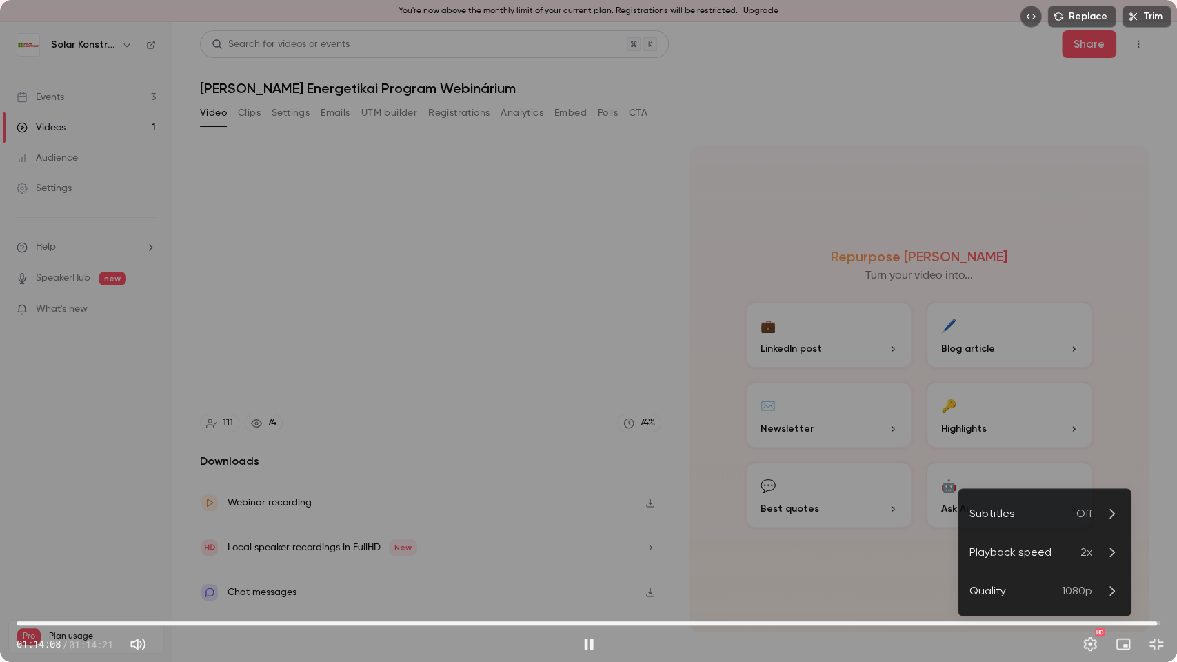
click at [1065, 532] on div "Playback speed" at bounding box center [1024, 552] width 111 height 17
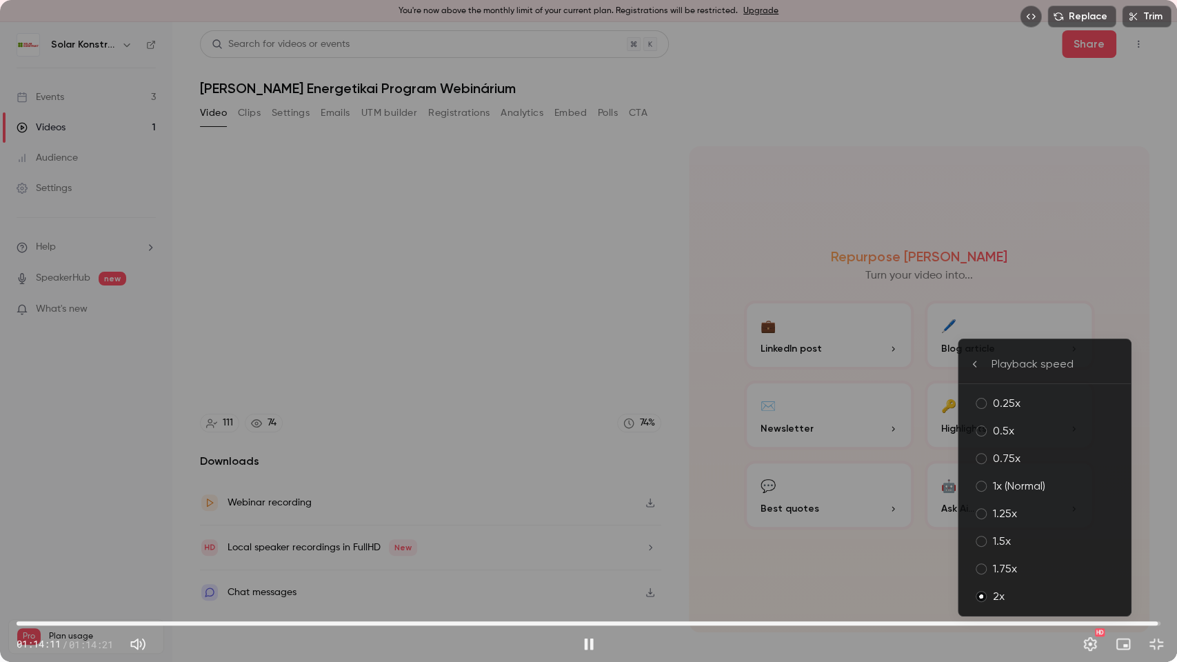
click at [1022, 471] on li "0.75x" at bounding box center [1044, 459] width 172 height 28
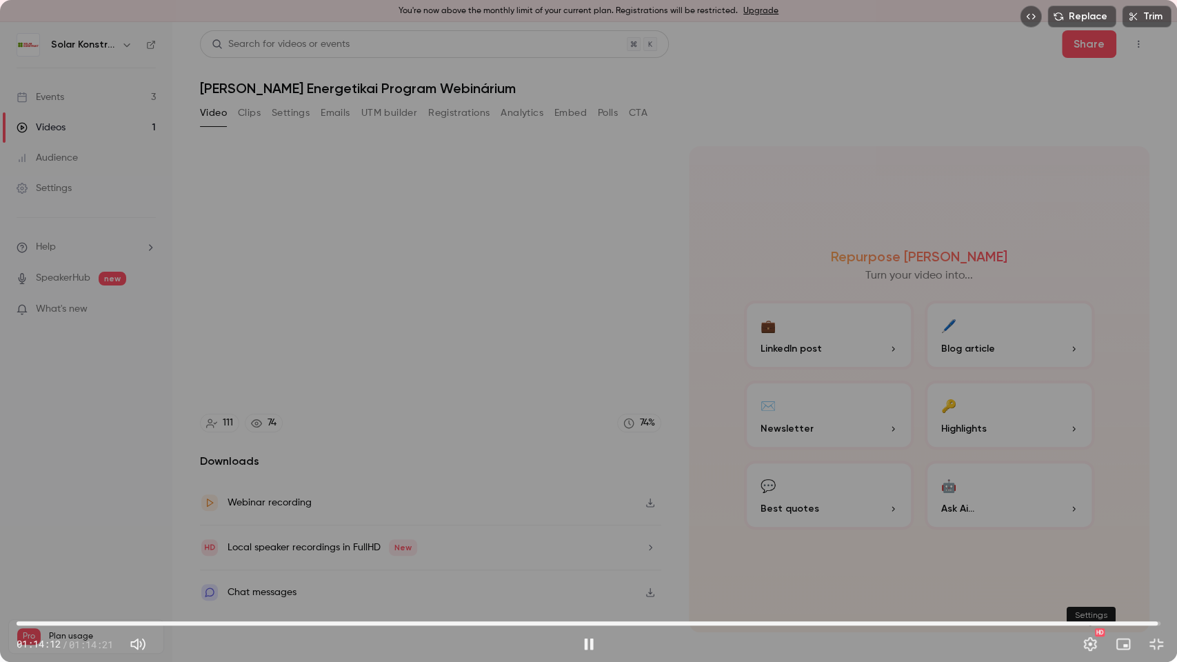
click at [1088, 532] on button "Settings" at bounding box center [1090, 644] width 28 height 28
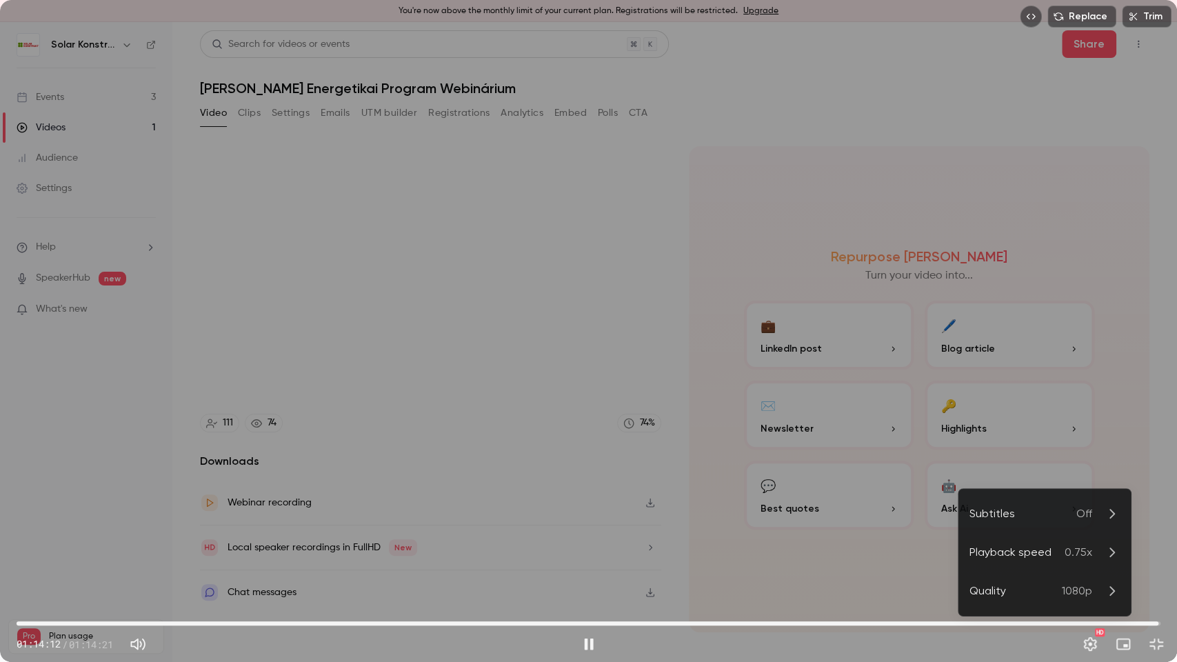
click at [1085, 532] on span "0.75x" at bounding box center [1079, 552] width 28 height 17
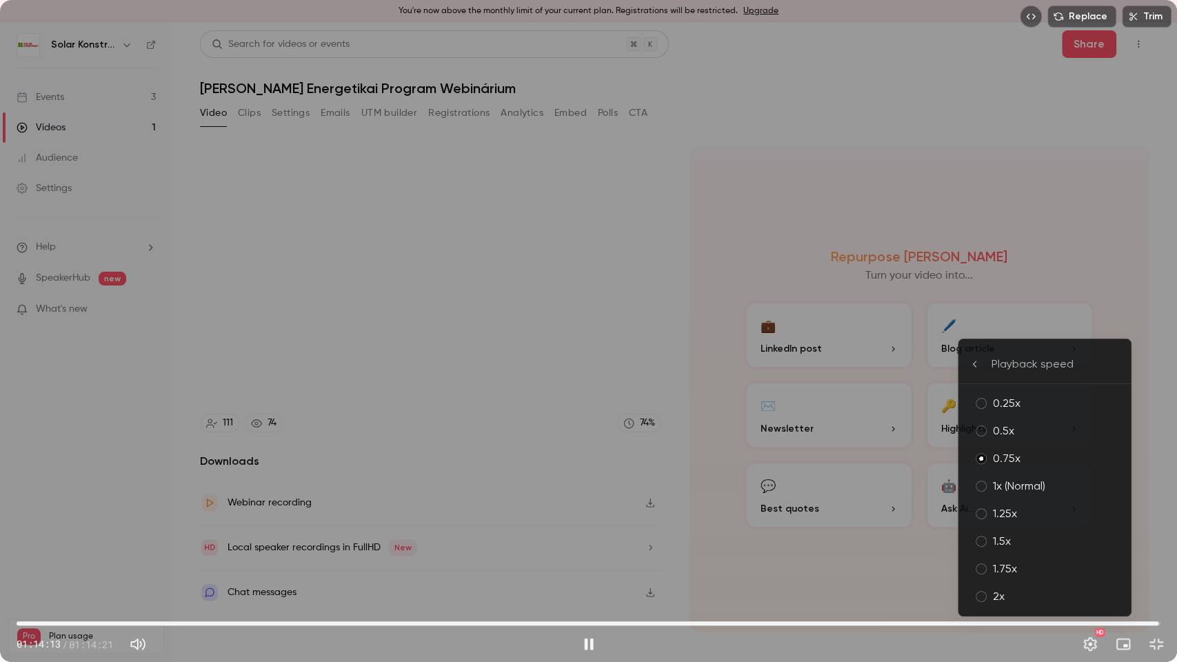
click at [1081, 483] on div "1x (Normal)" at bounding box center [1056, 486] width 127 height 17
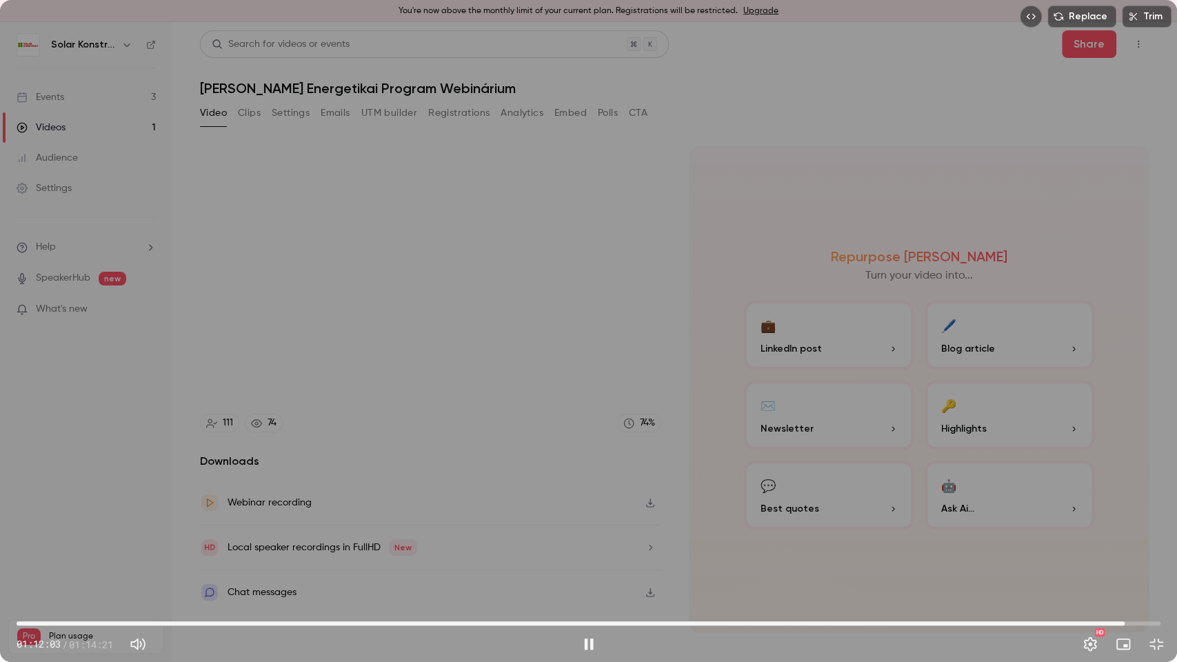
click at [1125, 532] on span "01:12:03" at bounding box center [589, 623] width 1144 height 22
click at [1136, 532] on span "01:12:48" at bounding box center [589, 623] width 1144 height 22
click at [1147, 532] on span "01:12:49" at bounding box center [589, 623] width 1144 height 22
click at [1087, 532] on button "Settings" at bounding box center [1090, 644] width 28 height 28
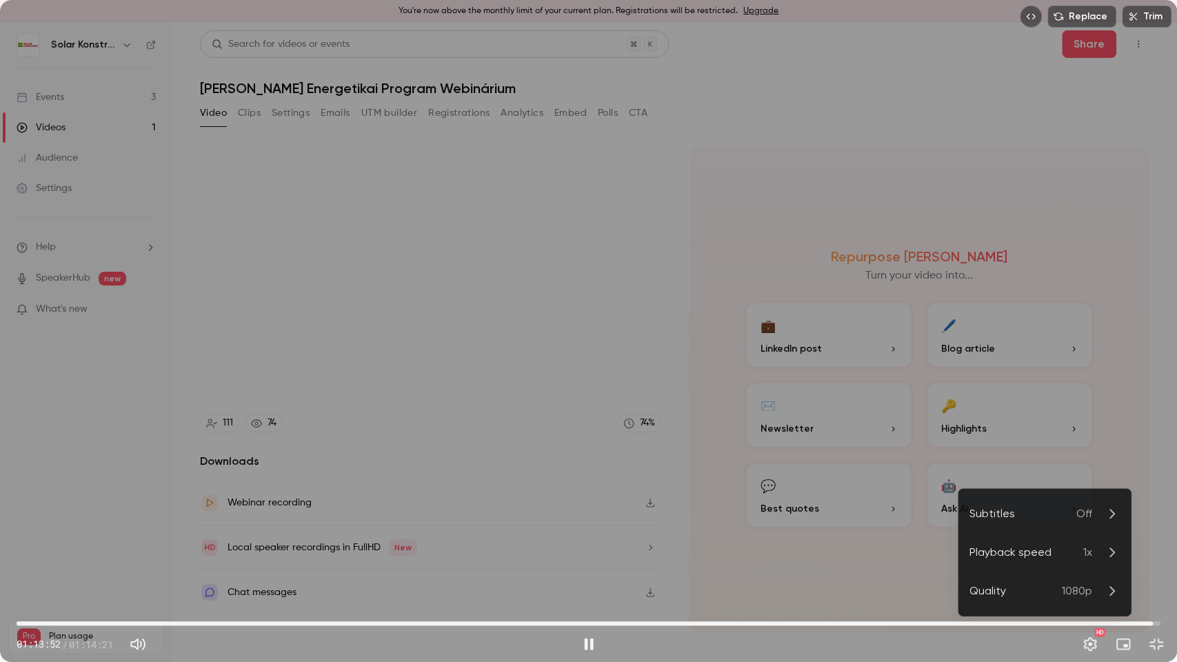
click at [585, 532] on div at bounding box center [588, 331] width 1177 height 662
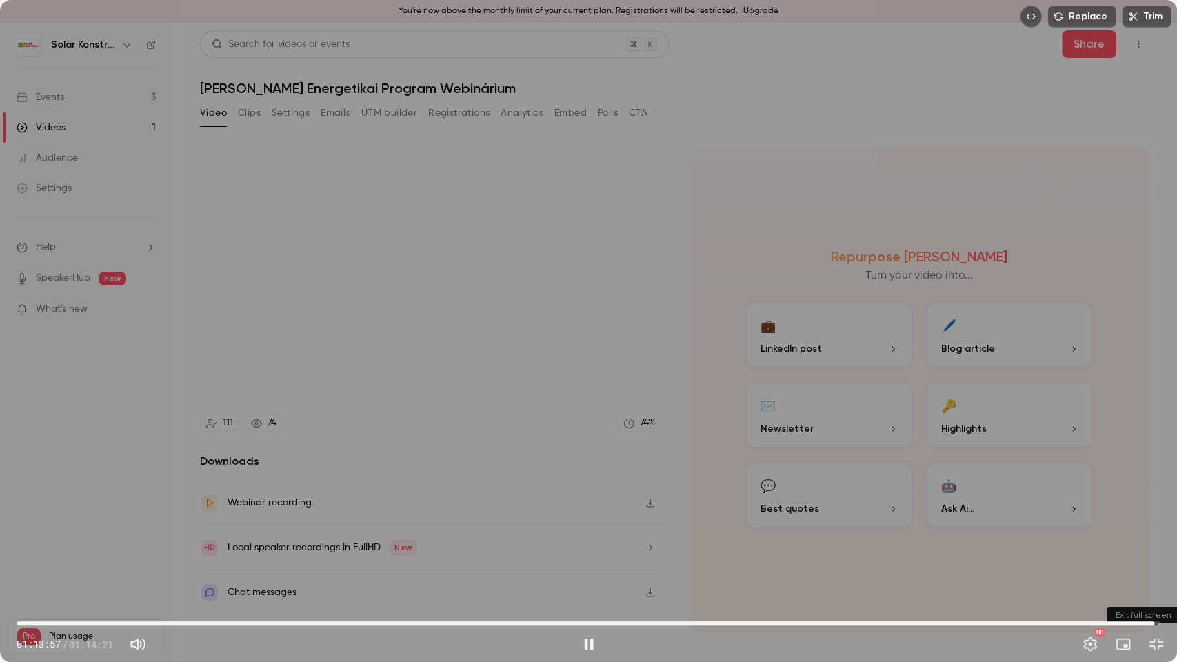
click at [1154, 532] on button "Exit full screen" at bounding box center [1157, 644] width 28 height 28
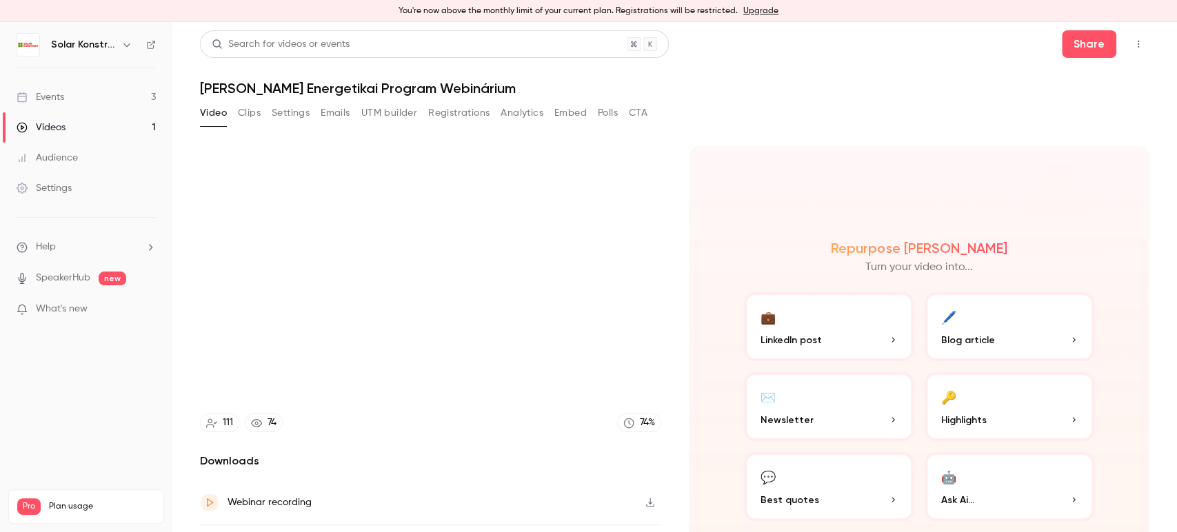
type input "******"
click at [34, 97] on div "Events" at bounding box center [41, 97] width 48 height 14
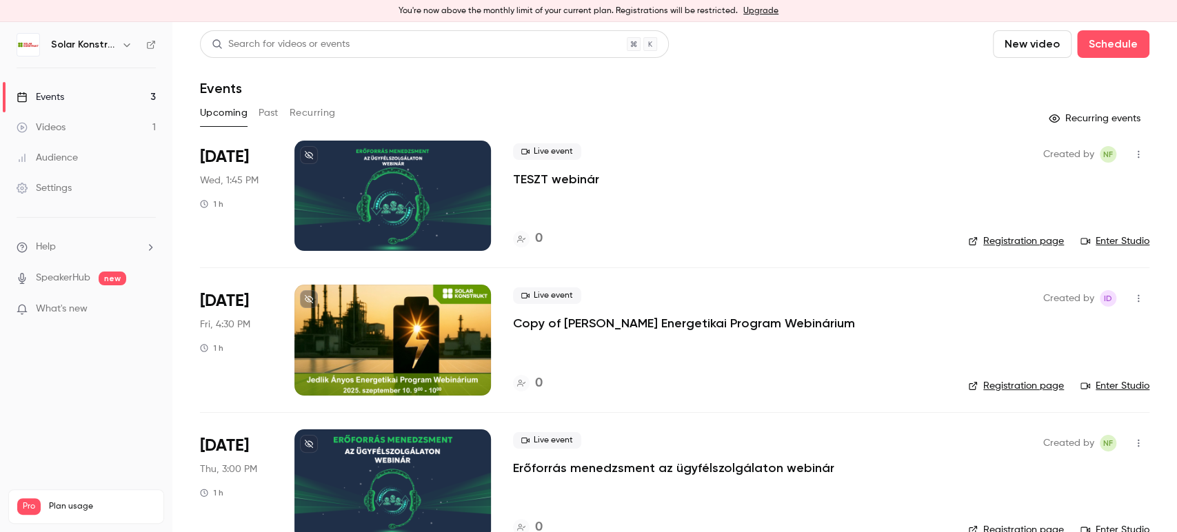
click at [673, 323] on p "Copy of [PERSON_NAME] Energetikai Program Webinárium" at bounding box center [684, 323] width 342 height 17
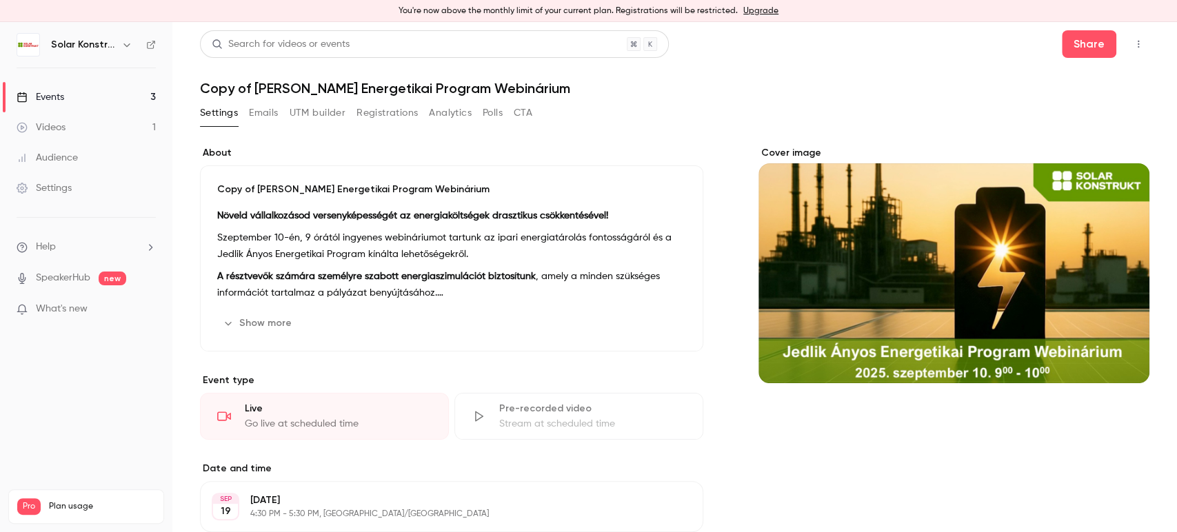
click at [46, 103] on div "Events" at bounding box center [41, 97] width 48 height 14
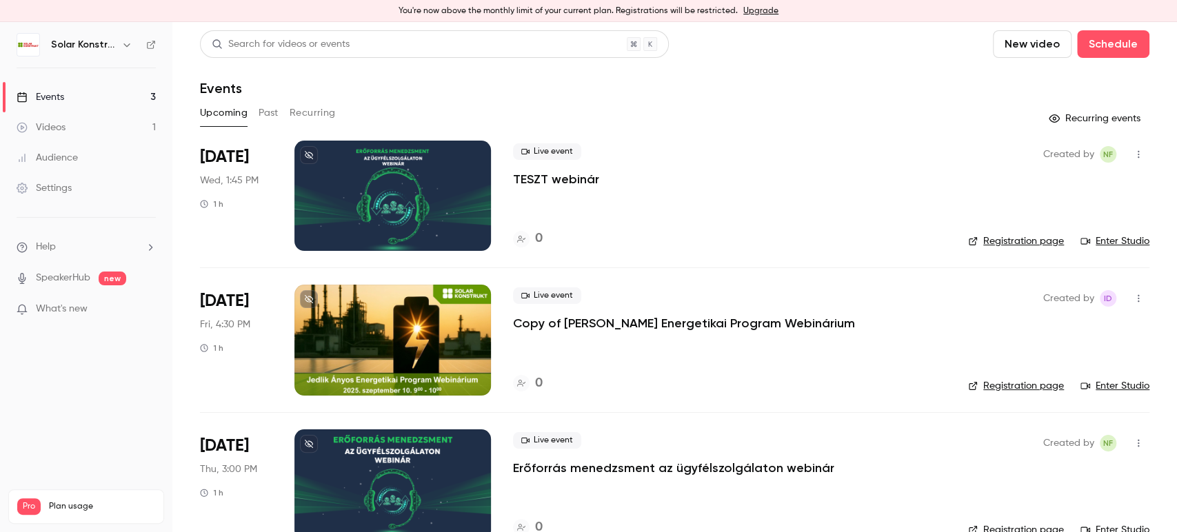
scroll to position [32, 0]
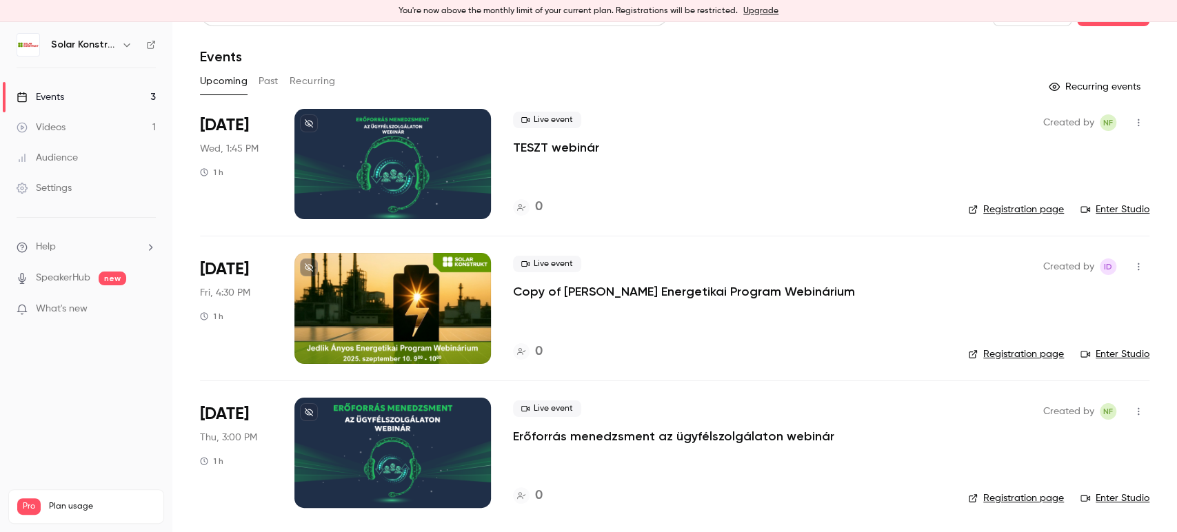
click at [425, 451] on div at bounding box center [392, 453] width 197 height 110
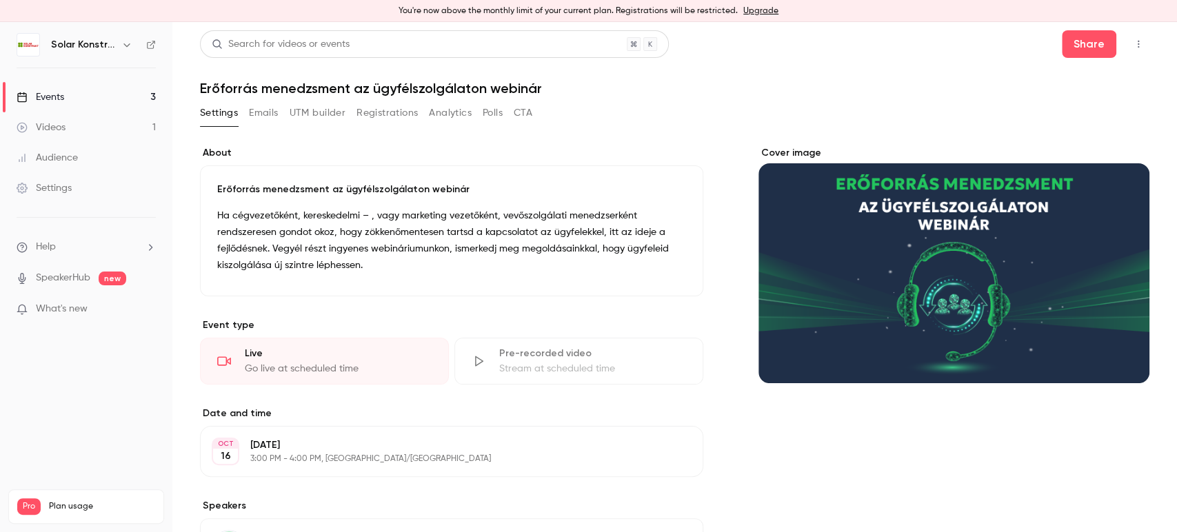
click at [1012, 331] on div "Cover image" at bounding box center [953, 264] width 391 height 237
click at [0, 0] on input "Cover image" at bounding box center [0, 0] width 0 height 0
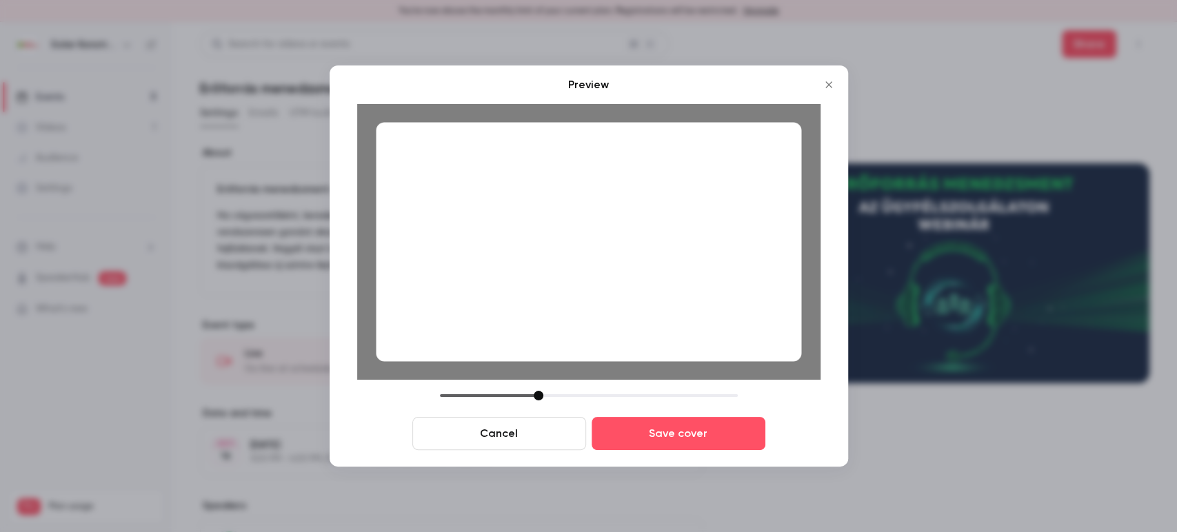
click at [512, 428] on button "Cancel" at bounding box center [499, 433] width 174 height 33
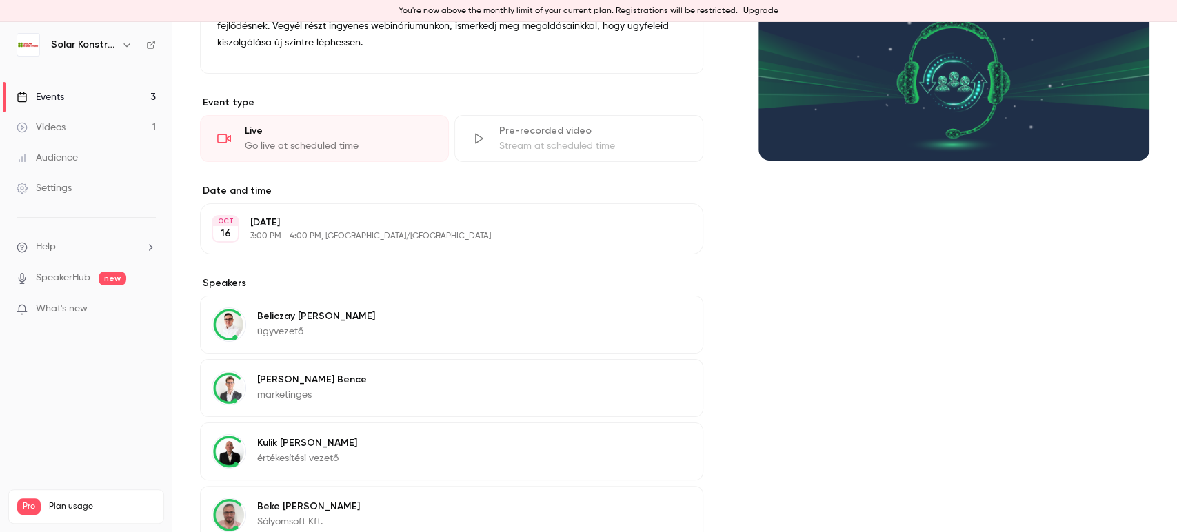
scroll to position [381, 0]
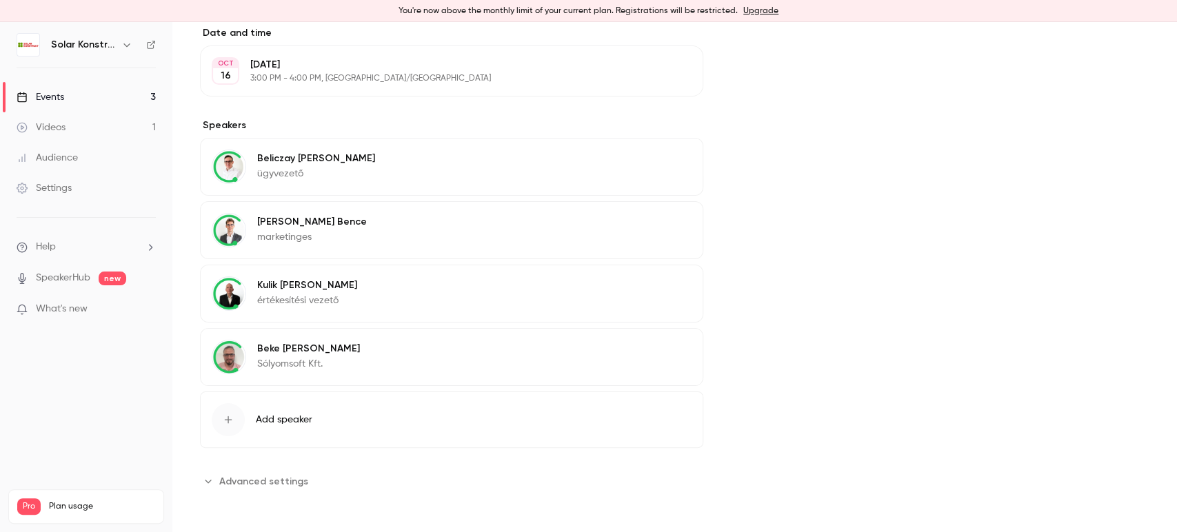
click at [215, 483] on button "Advanced settings" at bounding box center [258, 481] width 117 height 22
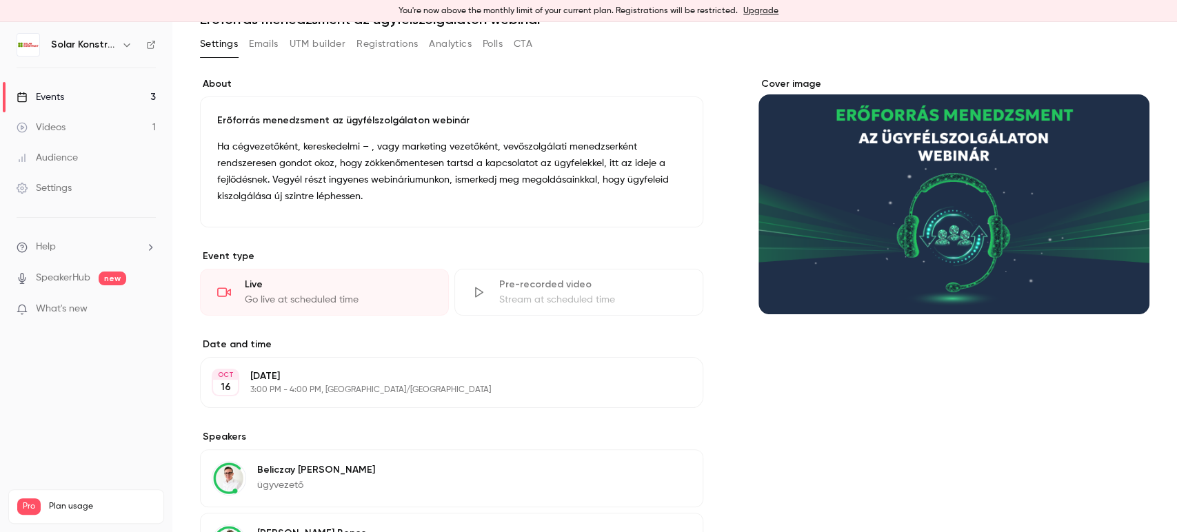
scroll to position [0, 0]
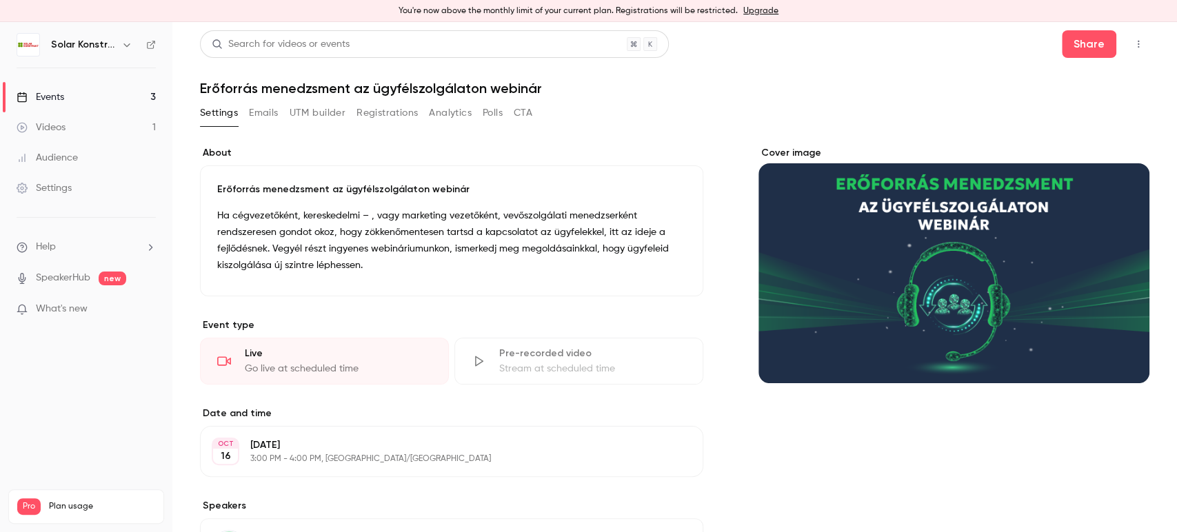
click at [74, 179] on link "Settings" at bounding box center [86, 188] width 172 height 30
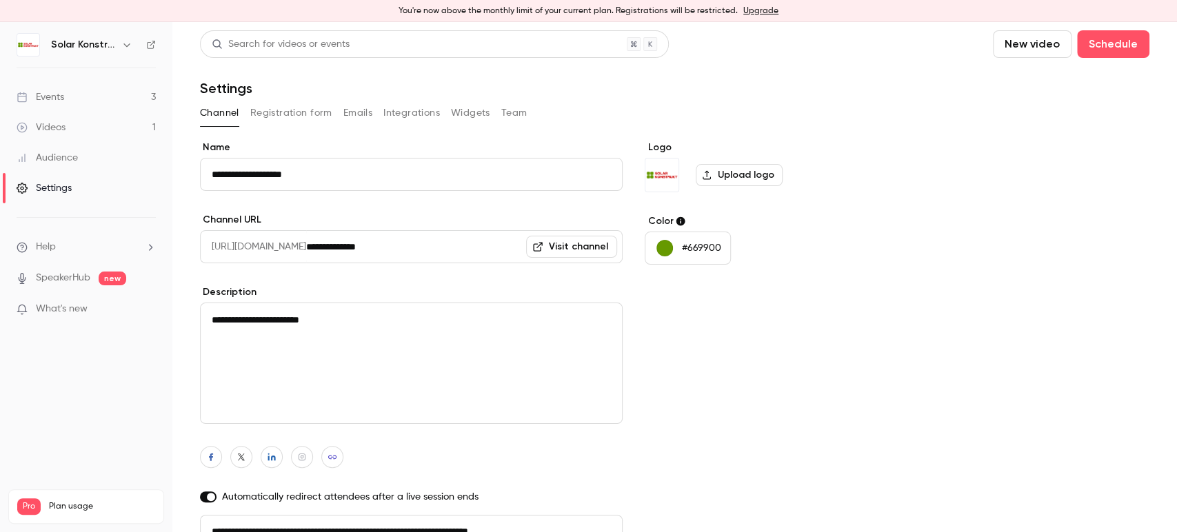
click at [276, 119] on button "Registration form" at bounding box center [291, 113] width 82 height 22
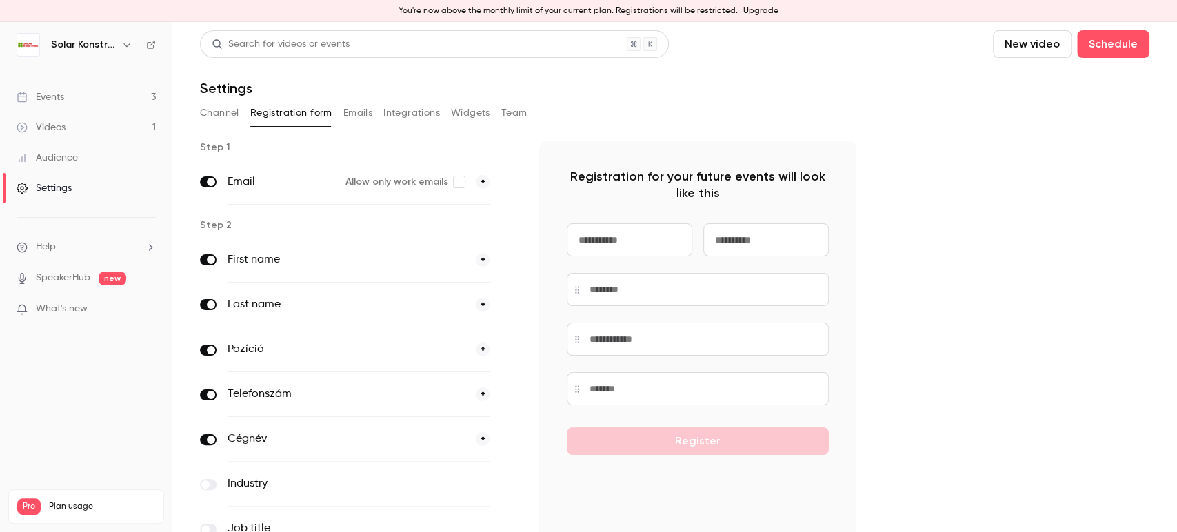
click at [347, 113] on button "Emails" at bounding box center [357, 113] width 29 height 22
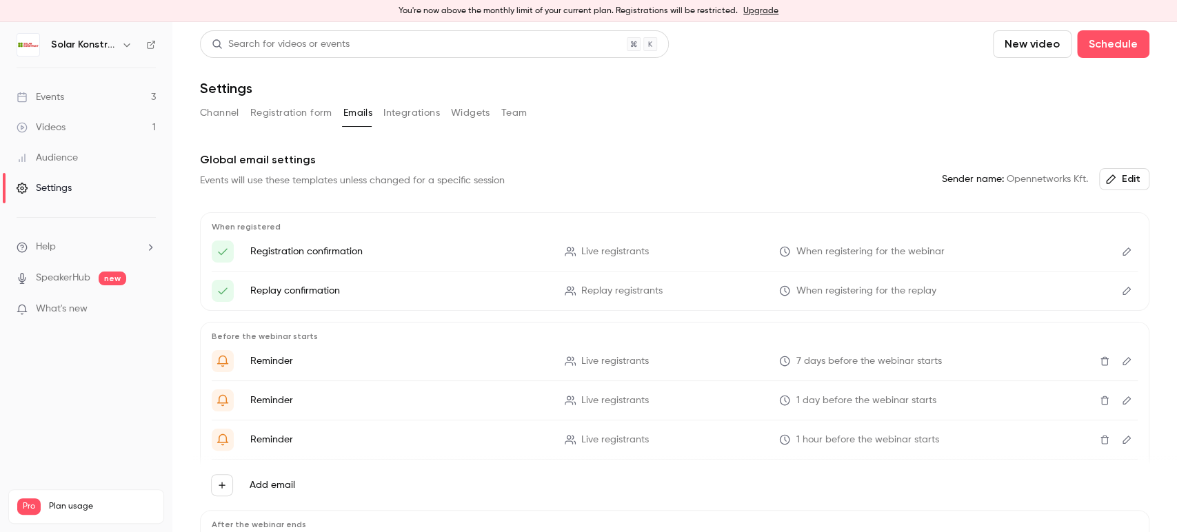
click at [407, 108] on button "Integrations" at bounding box center [411, 113] width 57 height 22
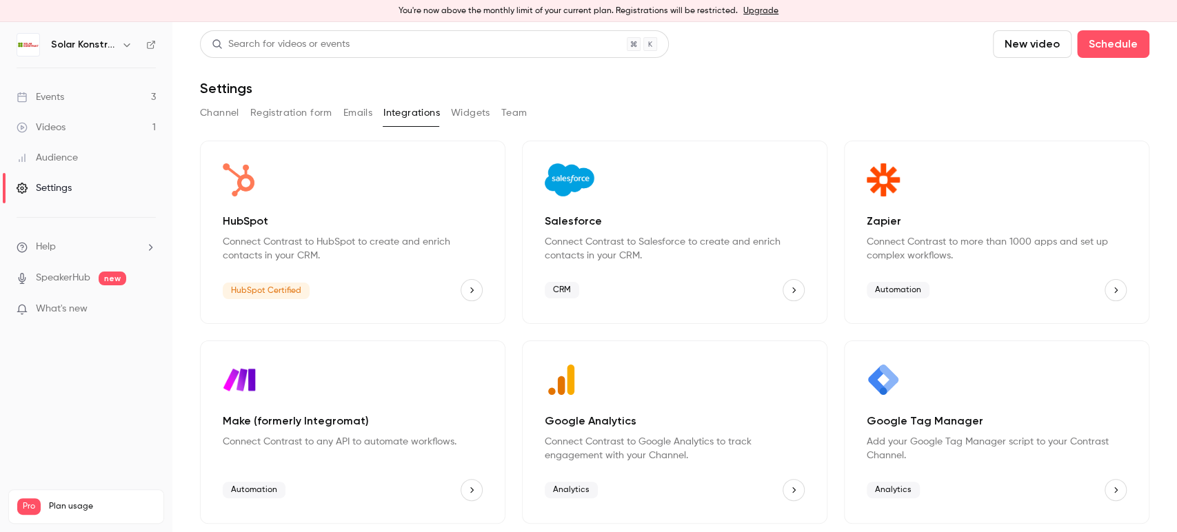
scroll to position [185, 0]
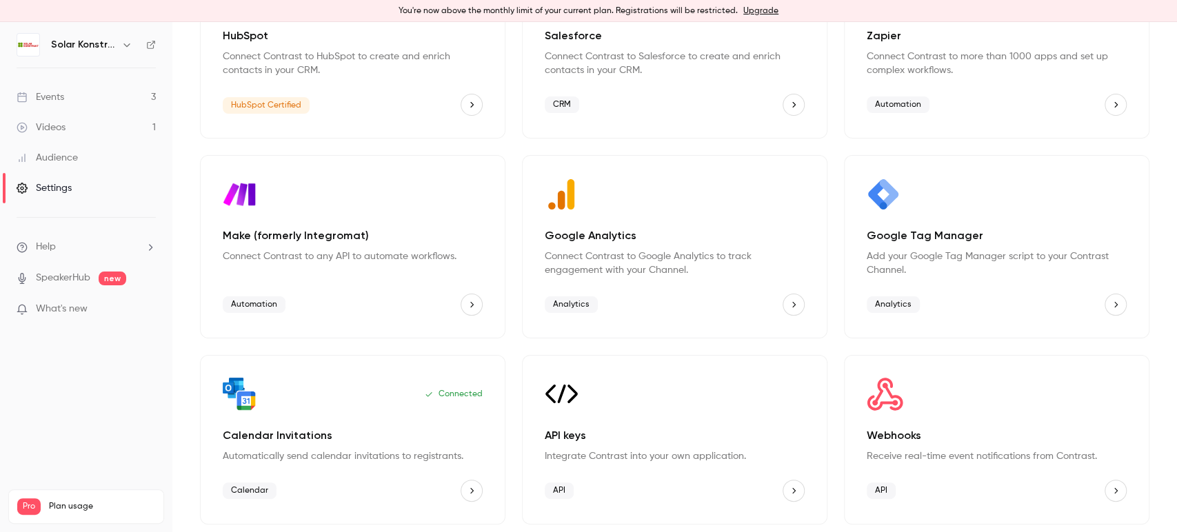
click at [256, 445] on div "Calendar Invitations Automatically send calendar invitations to registrants." at bounding box center [353, 446] width 260 height 36
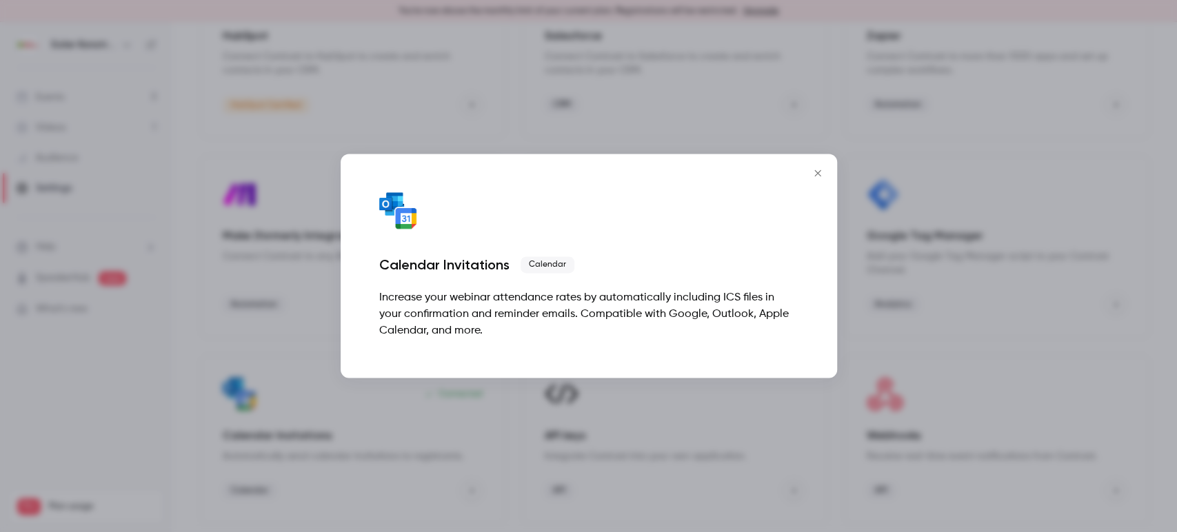
click at [814, 169] on icon "Close" at bounding box center [818, 173] width 17 height 11
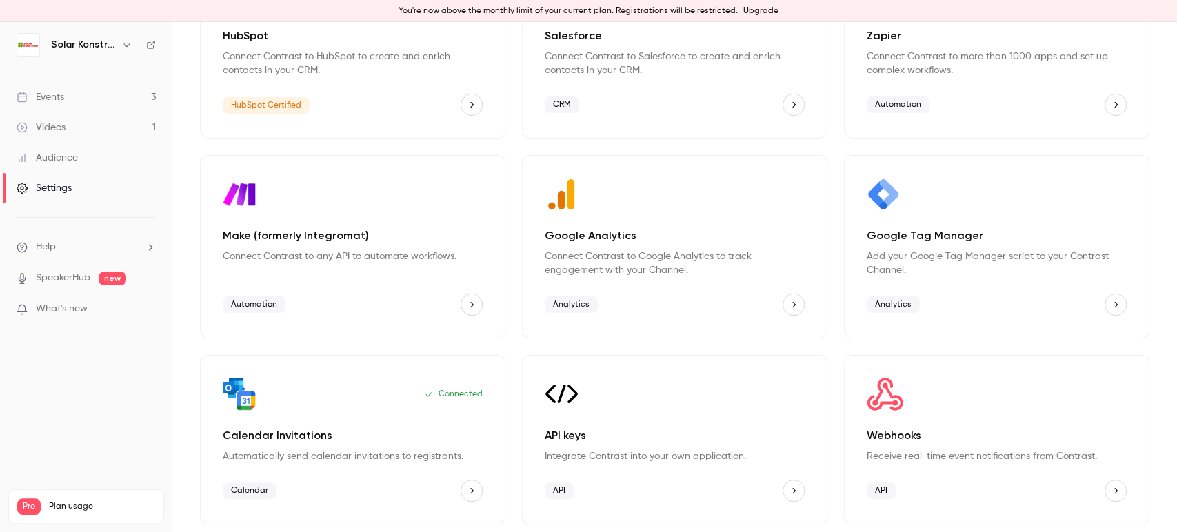
click at [596, 456] on p "Integrate Contrast into your own application." at bounding box center [675, 457] width 260 height 14
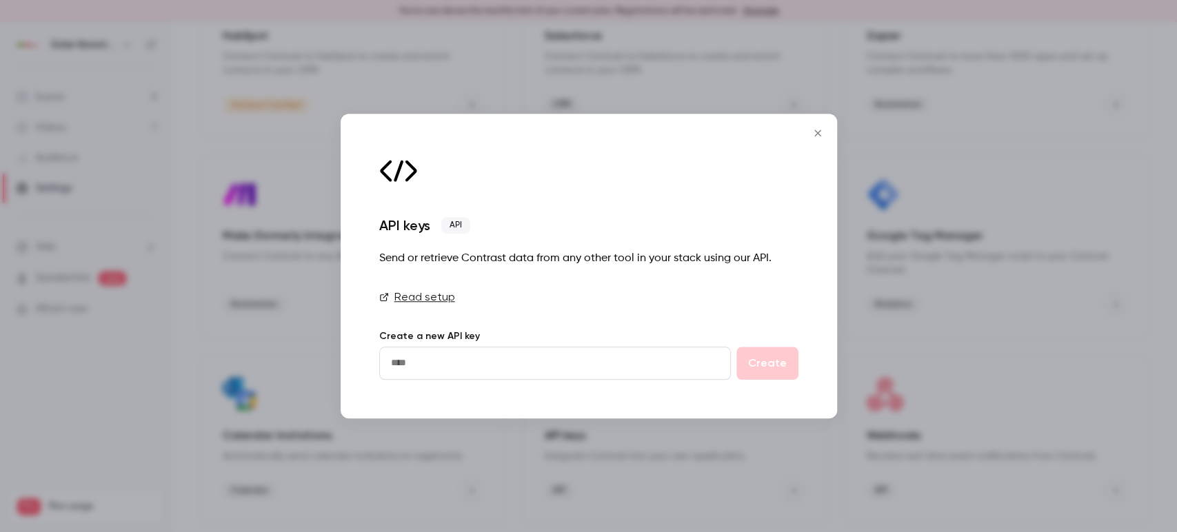
click at [814, 136] on icon "Close" at bounding box center [818, 133] width 17 height 11
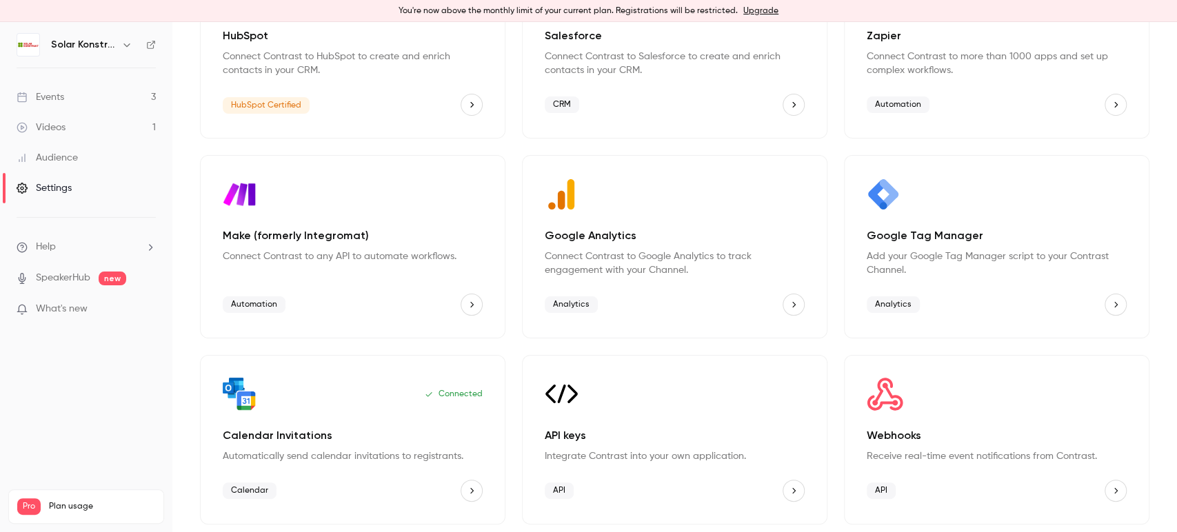
click at [907, 454] on p "Receive real-time event notifications from Contrast." at bounding box center [997, 457] width 260 height 14
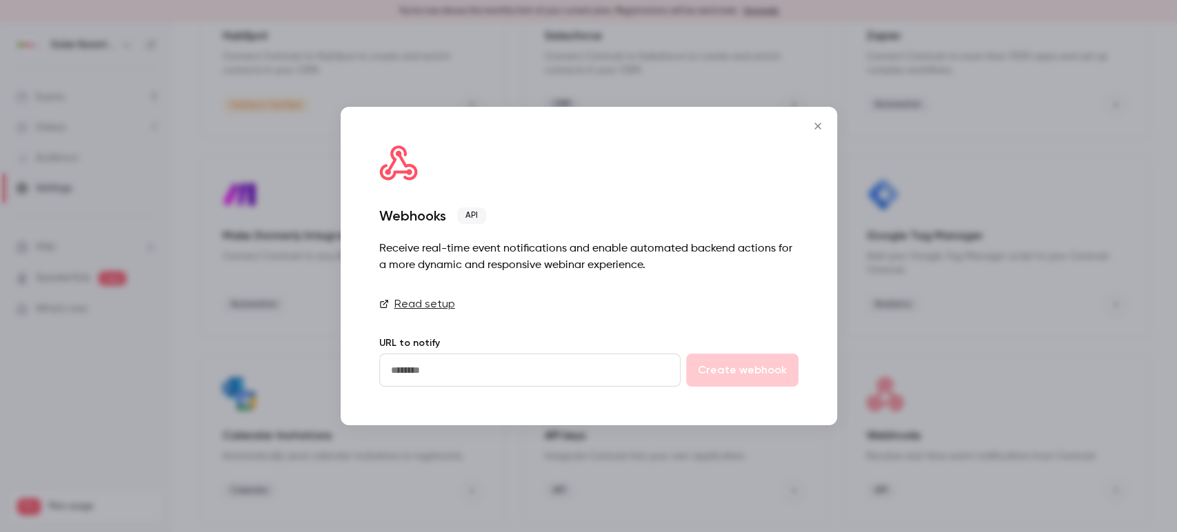
click at [816, 137] on button "Close" at bounding box center [818, 126] width 28 height 28
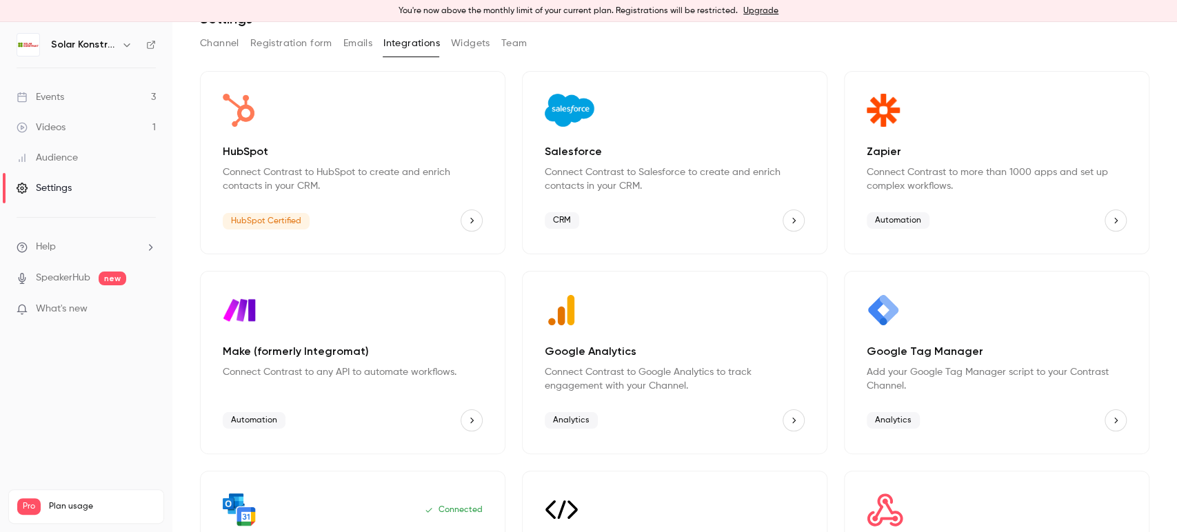
scroll to position [0, 0]
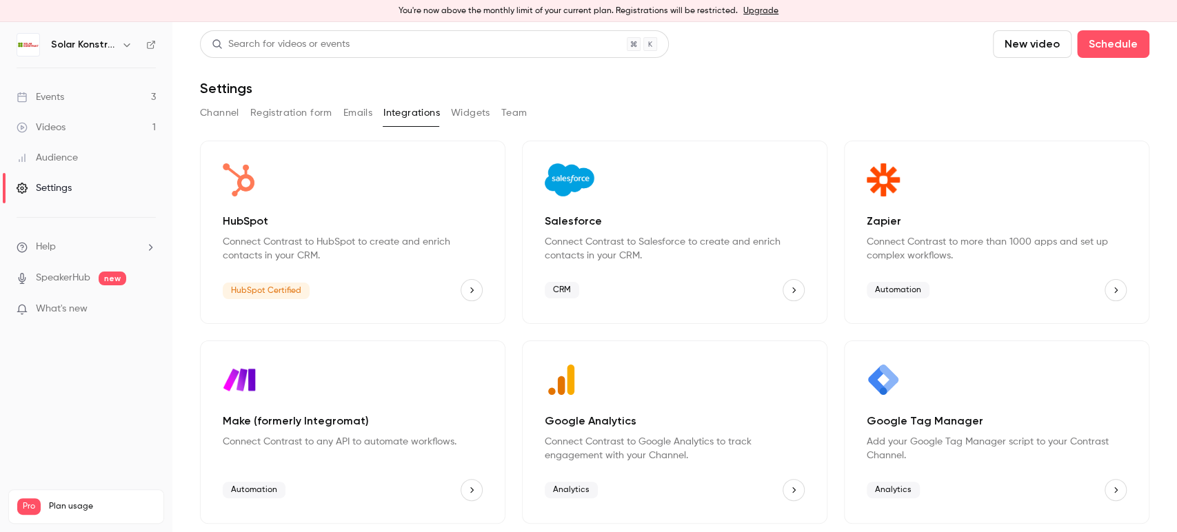
click at [470, 121] on button "Widgets" at bounding box center [470, 113] width 39 height 22
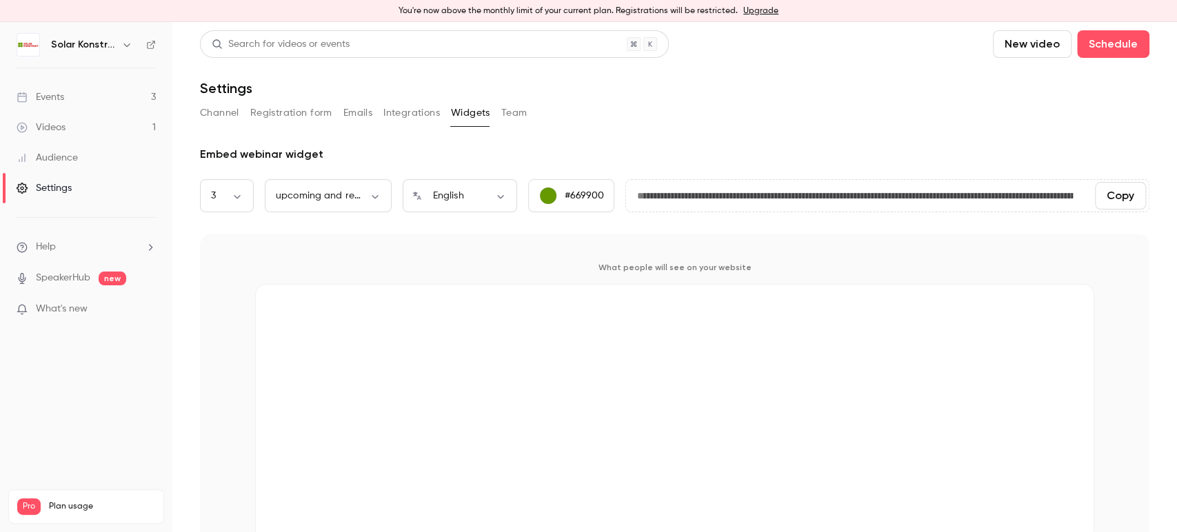
scroll to position [44, 0]
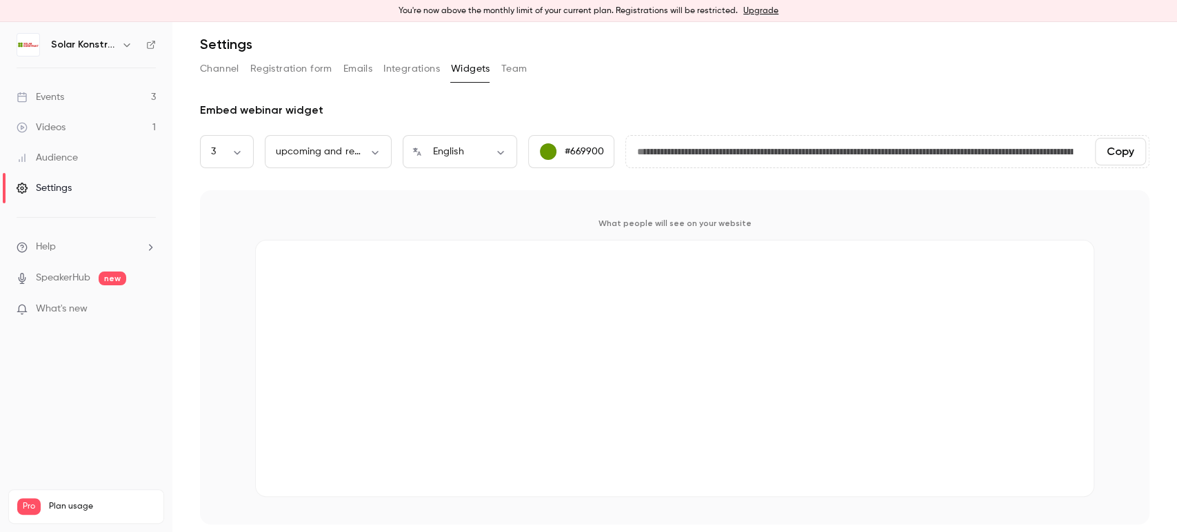
click at [509, 73] on button "Team" at bounding box center [514, 69] width 26 height 22
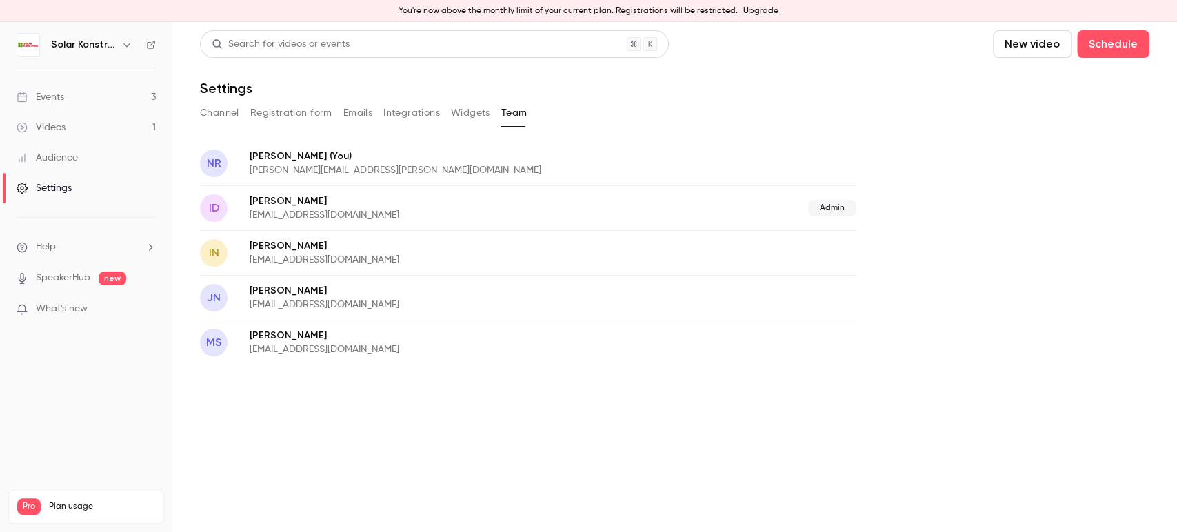
click at [66, 101] on link "Events 3" at bounding box center [86, 97] width 172 height 30
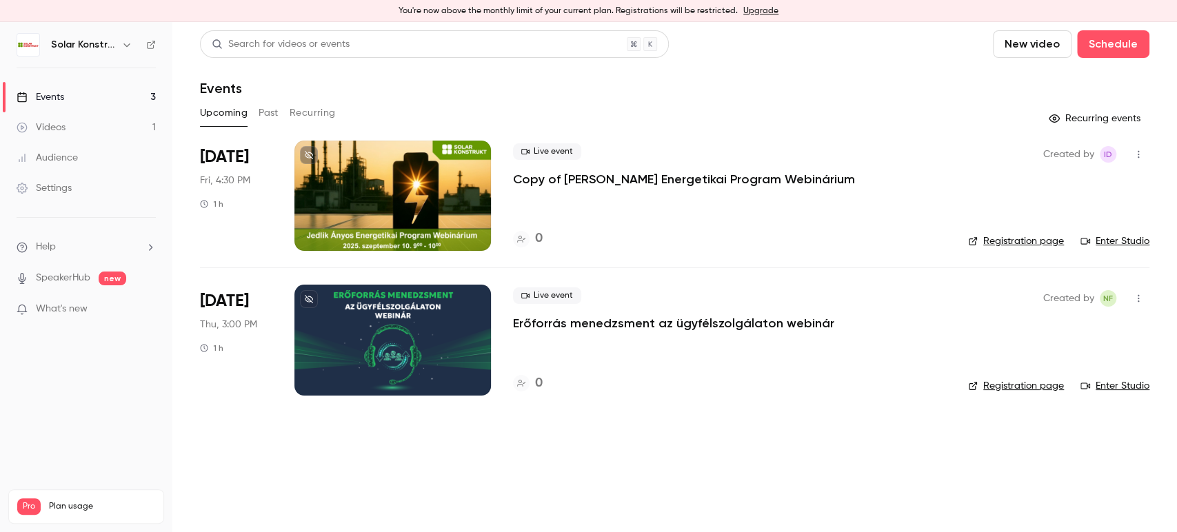
click at [84, 105] on link "Events 3" at bounding box center [86, 97] width 172 height 30
click at [265, 109] on button "Past" at bounding box center [269, 113] width 20 height 22
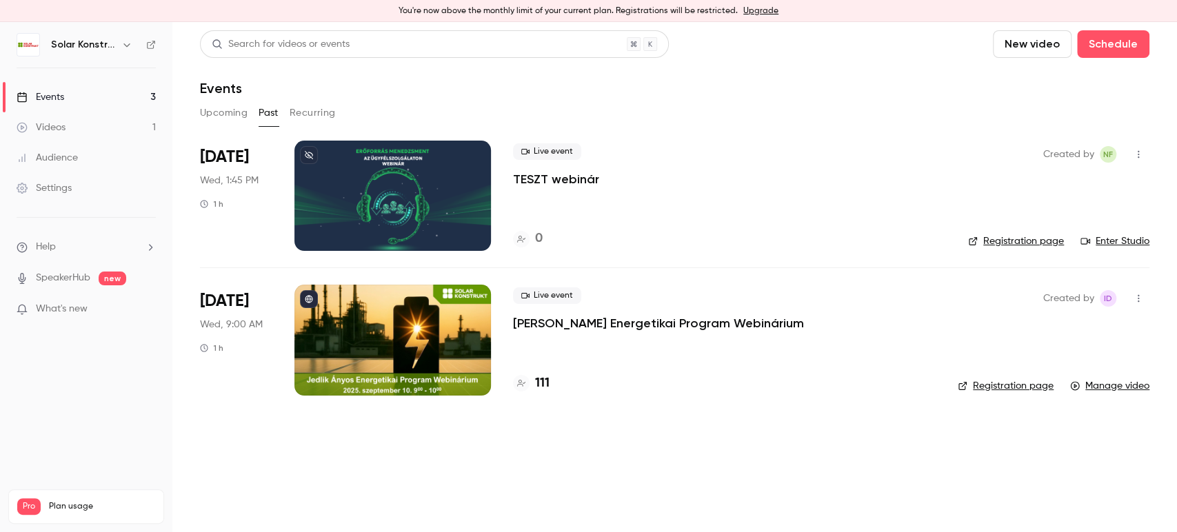
click at [299, 112] on button "Recurring" at bounding box center [313, 113] width 46 height 22
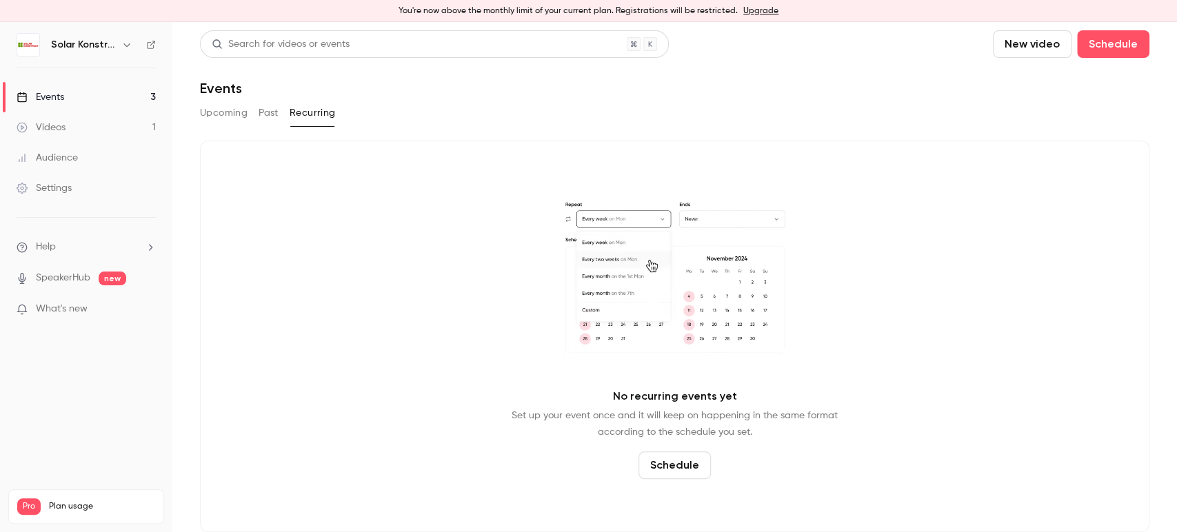
click at [237, 114] on button "Upcoming" at bounding box center [224, 113] width 48 height 22
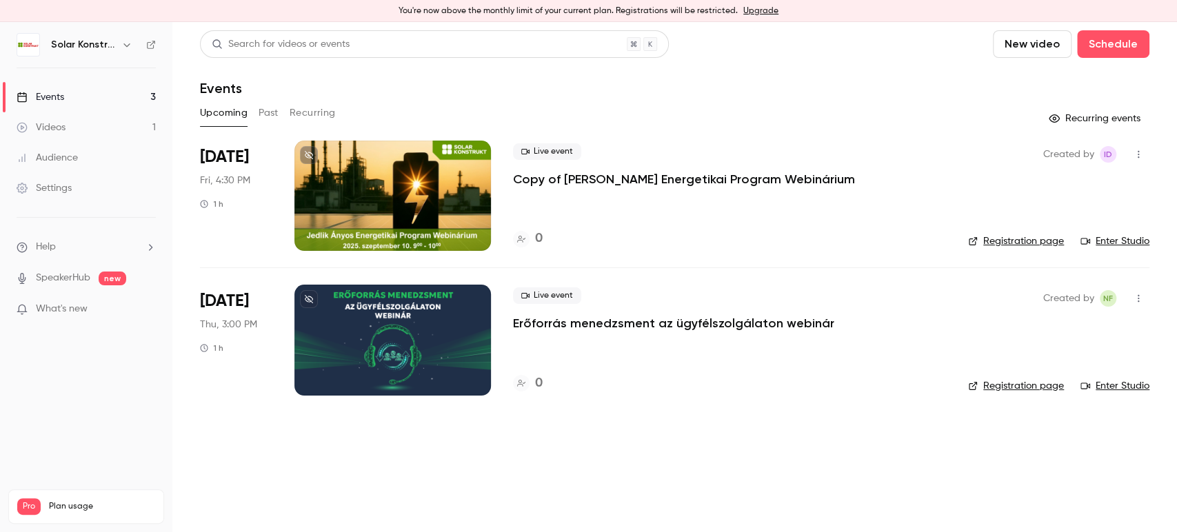
click at [265, 102] on button "Past" at bounding box center [269, 113] width 20 height 22
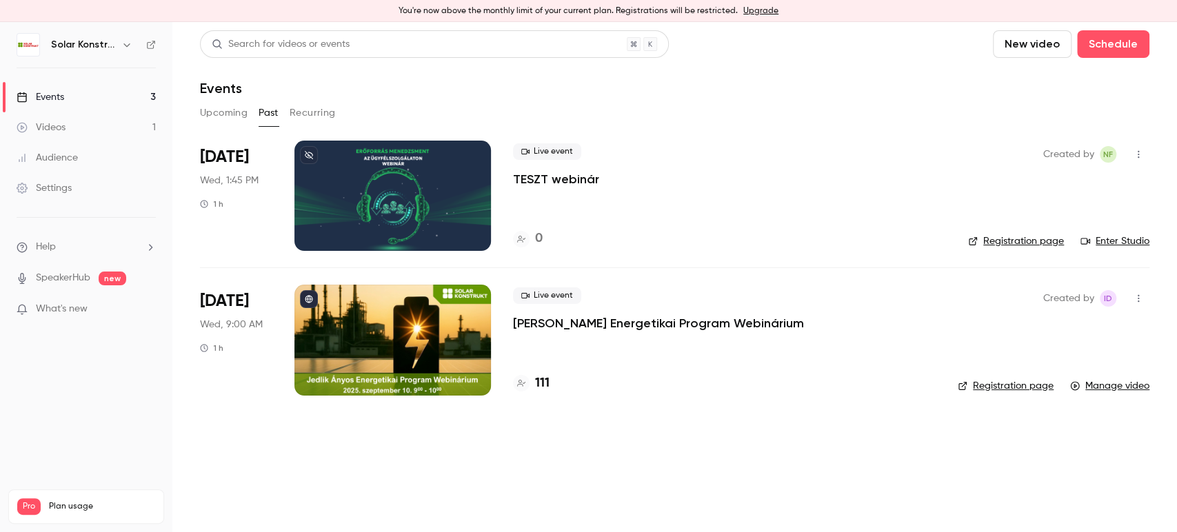
click at [237, 111] on button "Upcoming" at bounding box center [224, 113] width 48 height 22
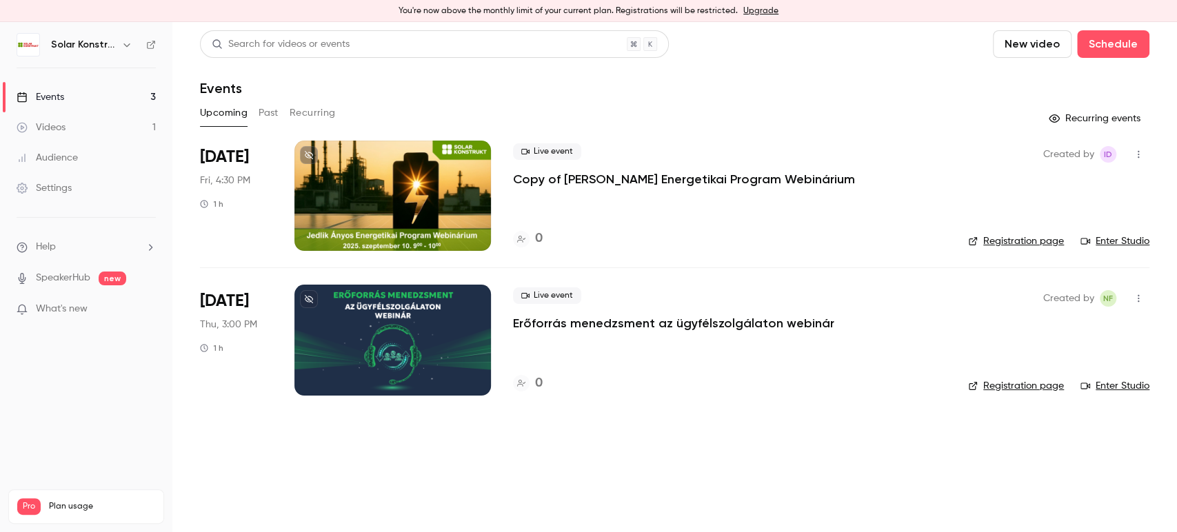
click at [130, 43] on icon "button" at bounding box center [126, 44] width 11 height 11
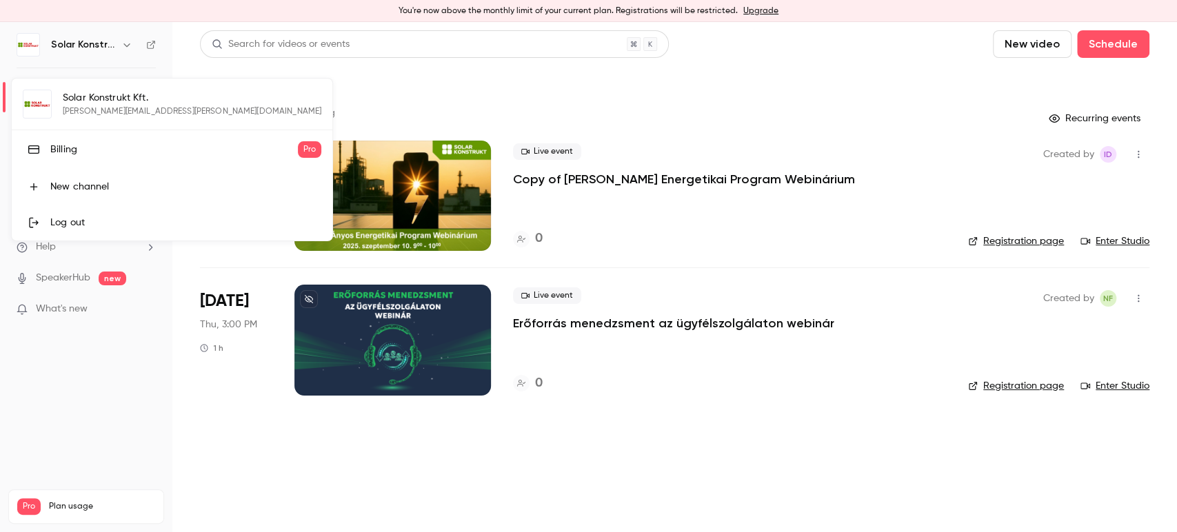
click at [112, 95] on div "Solar Konstrukt Kft. [PERSON_NAME][EMAIL_ADDRESS][PERSON_NAME][DOMAIN_NAME] Bil…" at bounding box center [172, 160] width 321 height 162
click at [79, 155] on div "Billing" at bounding box center [174, 150] width 248 height 14
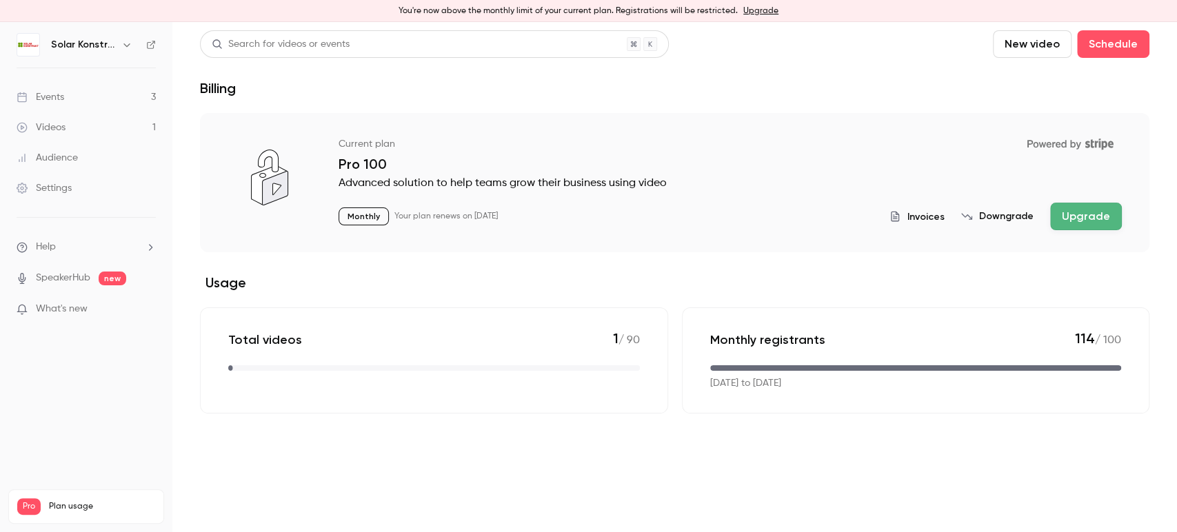
click at [786, 459] on main "Search for videos or events New video Schedule Billing Current plan Powered by …" at bounding box center [674, 277] width 1005 height 510
click at [550, 243] on div "Current plan Powered by Stripe Pro 100 Advanced solution to help teams grow the…" at bounding box center [674, 182] width 949 height 139
click at [101, 87] on link "Events 3" at bounding box center [86, 97] width 172 height 30
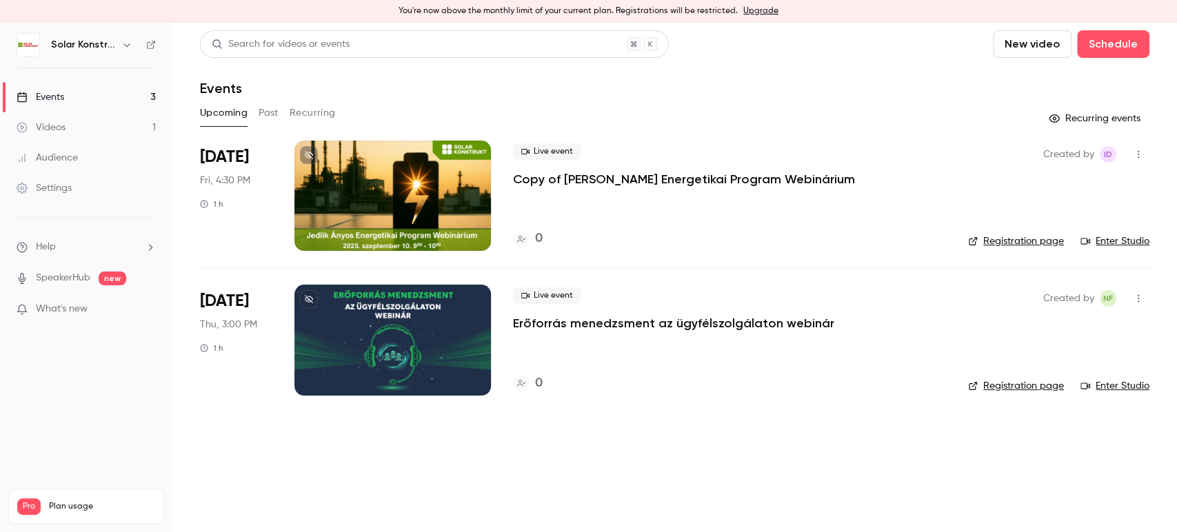
click at [725, 444] on main "Search for videos or events New video Schedule Events Upcoming Past Recurring R…" at bounding box center [674, 277] width 1005 height 510
